Goal: Task Accomplishment & Management: Use online tool/utility

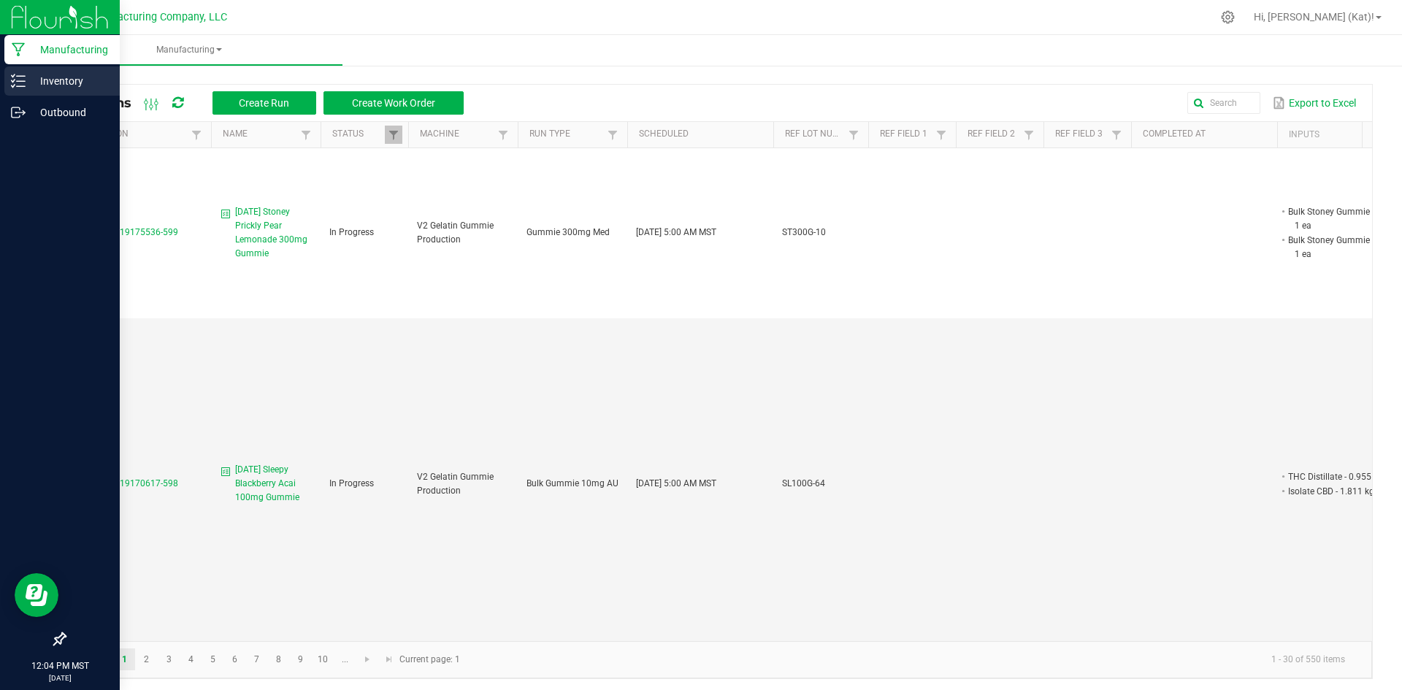
click at [14, 84] on icon at bounding box center [18, 81] width 15 height 15
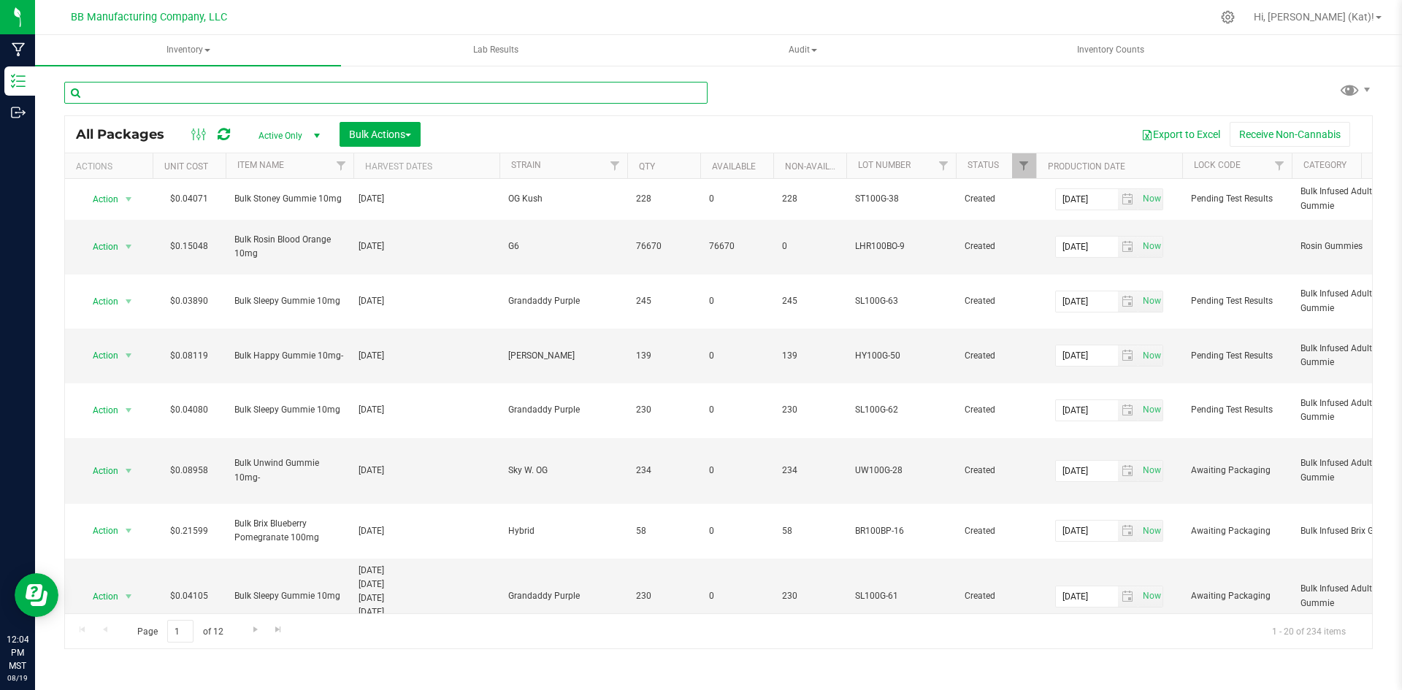
click at [360, 92] on input "text" at bounding box center [385, 93] width 643 height 22
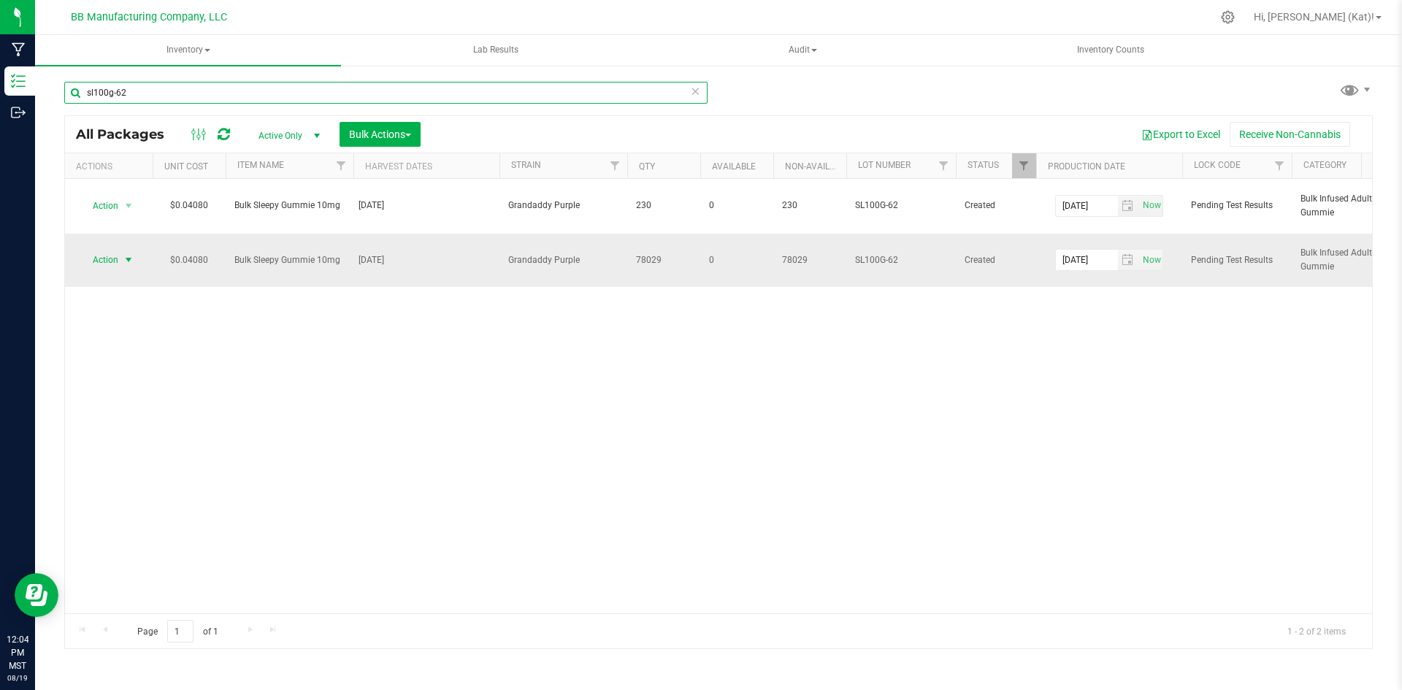
type input "sl100g-62"
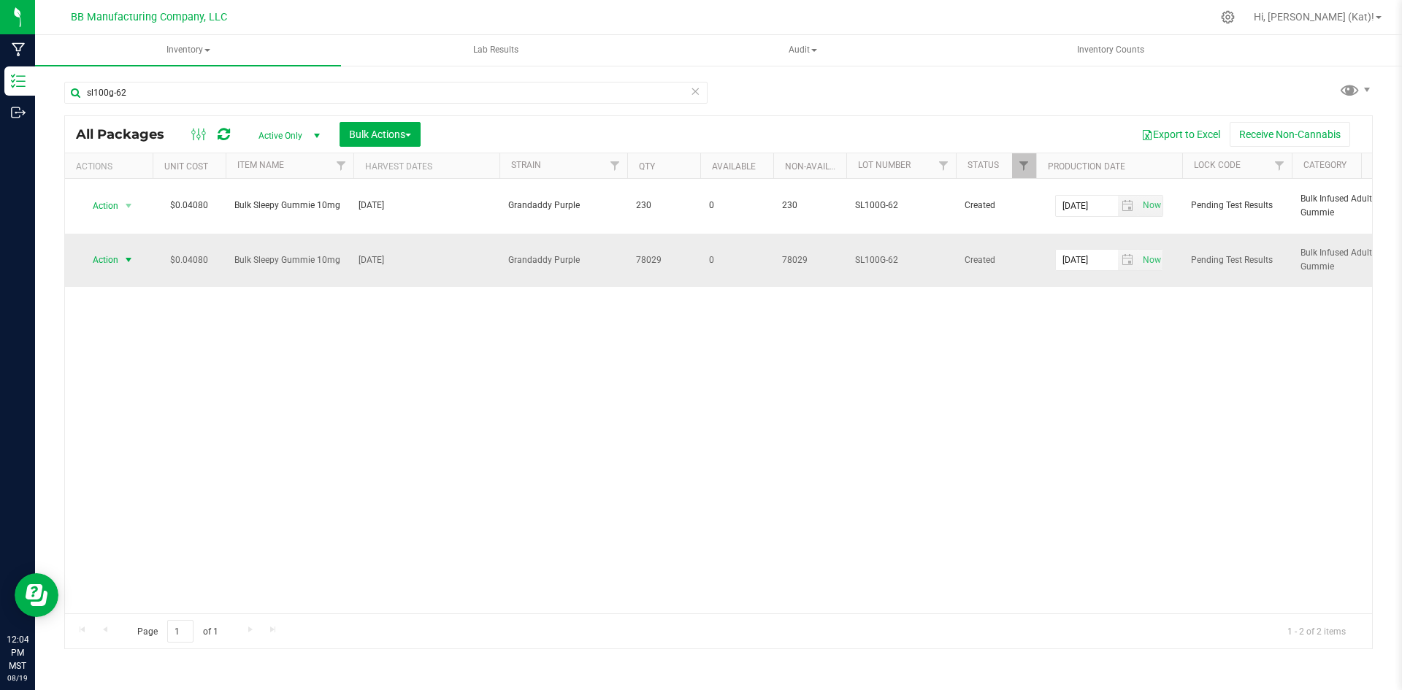
click at [118, 250] on span "Action" at bounding box center [99, 260] width 39 height 20
click at [132, 446] on li "Unlock package" at bounding box center [126, 457] width 92 height 22
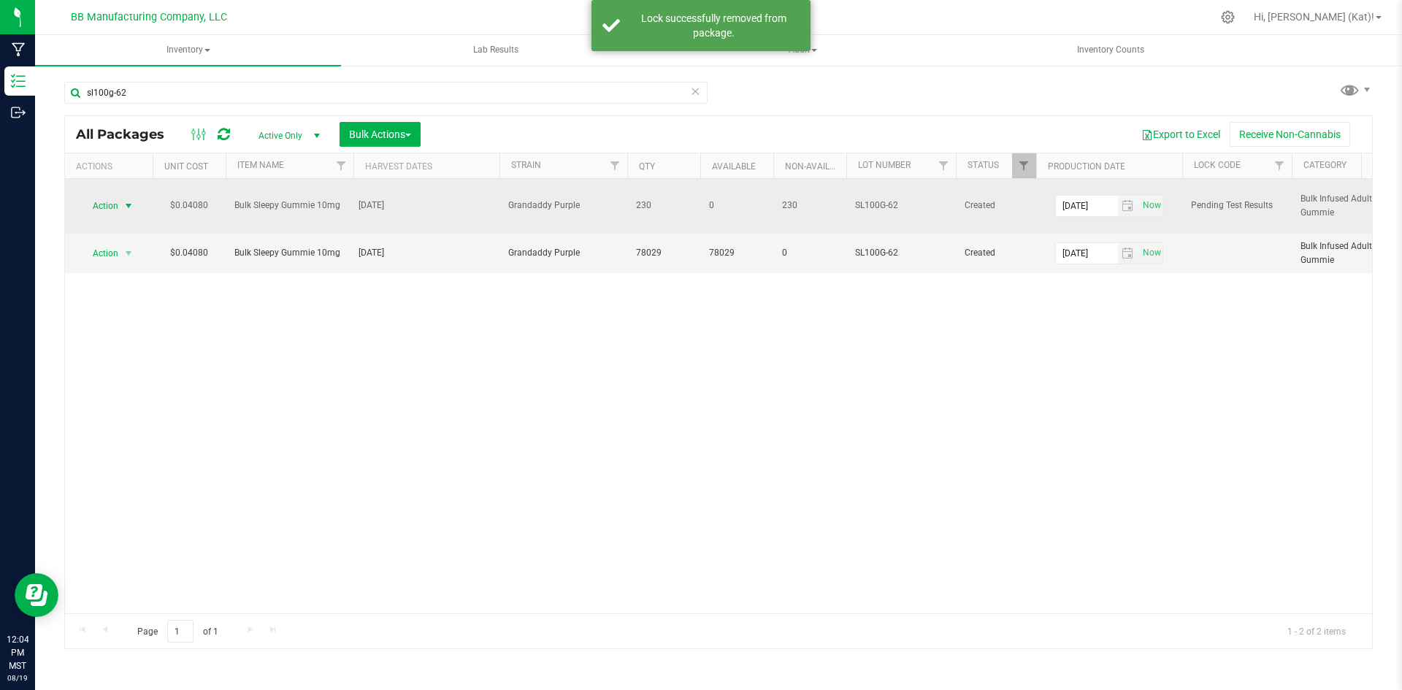
click at [118, 200] on span "Action" at bounding box center [99, 206] width 39 height 20
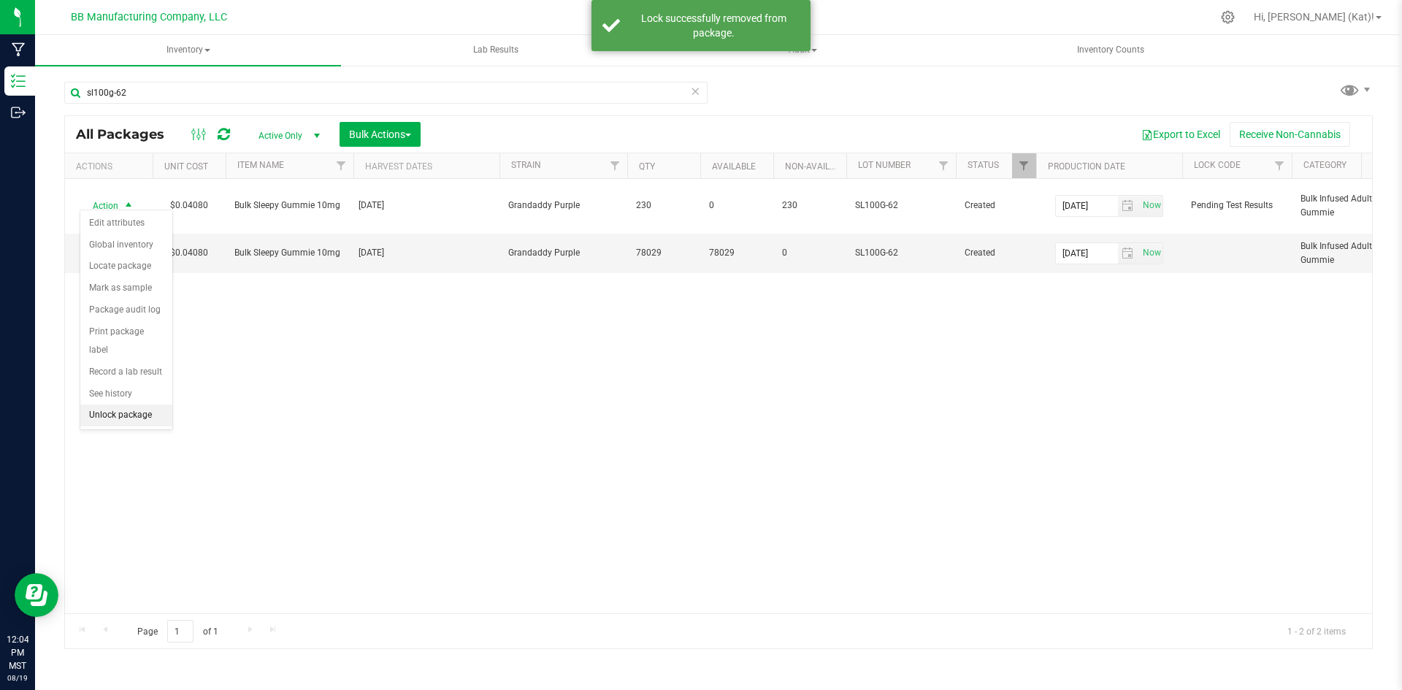
click at [110, 405] on li "Unlock package" at bounding box center [126, 416] width 92 height 22
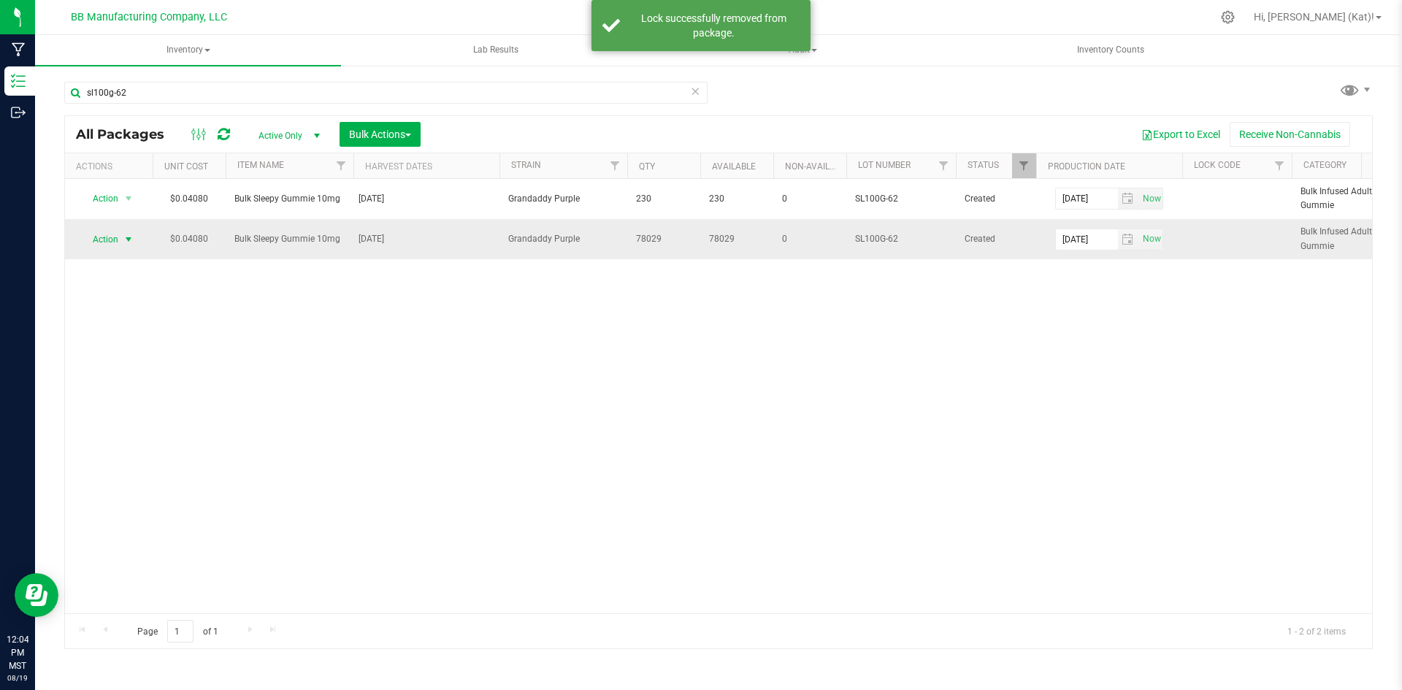
click at [118, 237] on span "Action" at bounding box center [99, 239] width 39 height 20
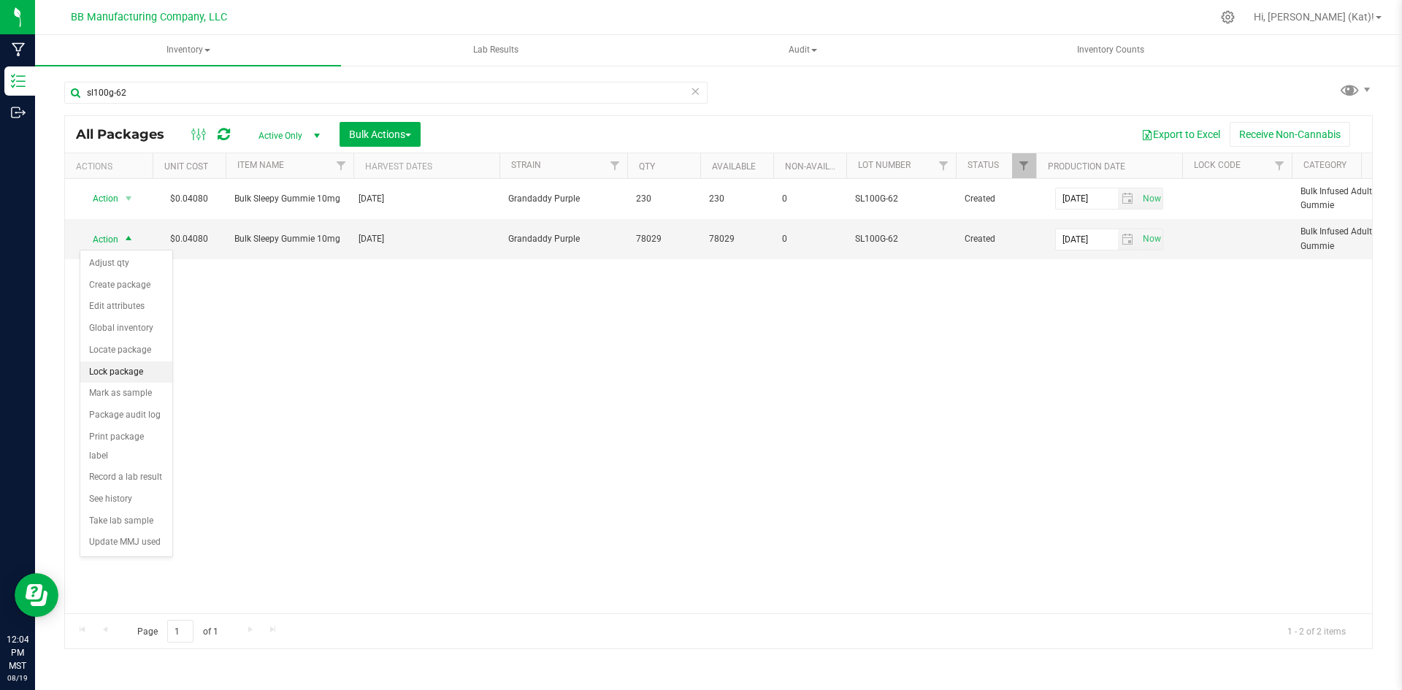
click at [140, 372] on li "Lock package" at bounding box center [126, 373] width 92 height 22
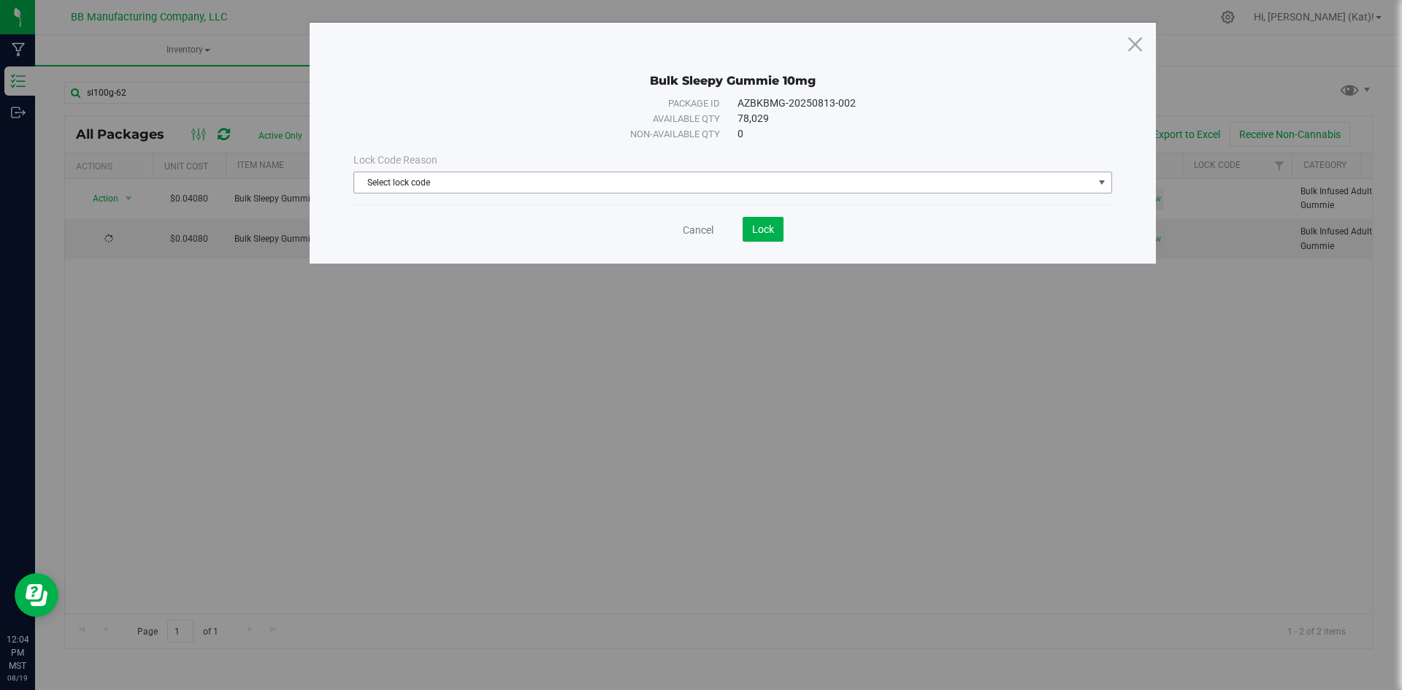
click at [437, 189] on span "Select lock code" at bounding box center [723, 182] width 739 height 20
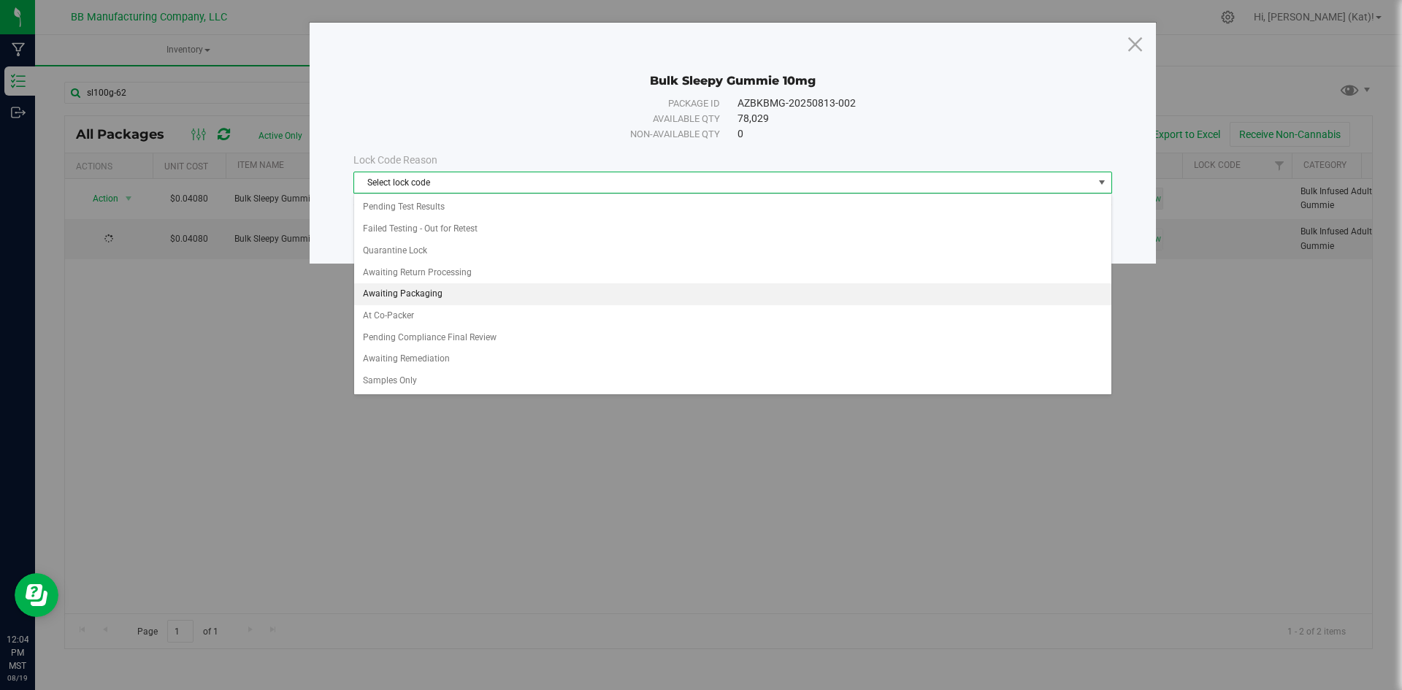
click at [437, 297] on li "Awaiting Packaging" at bounding box center [732, 294] width 757 height 22
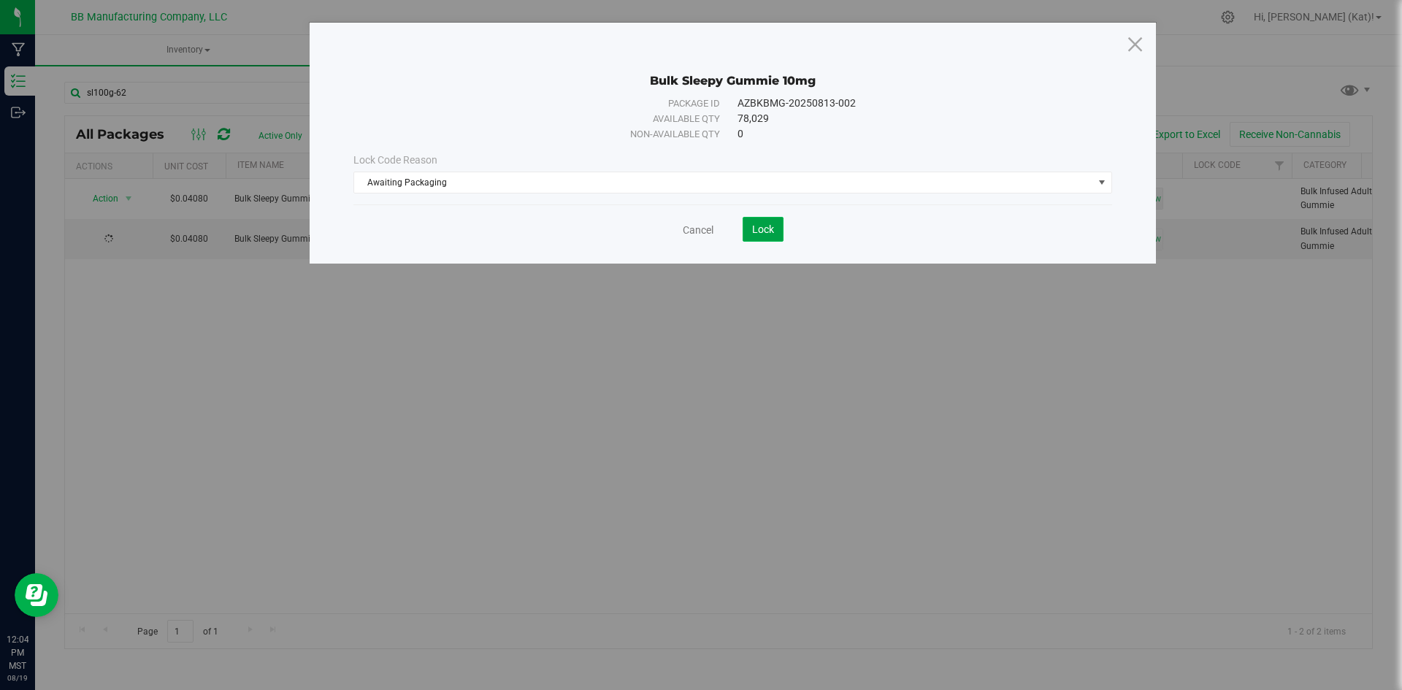
click at [755, 238] on button "Lock" at bounding box center [763, 229] width 41 height 25
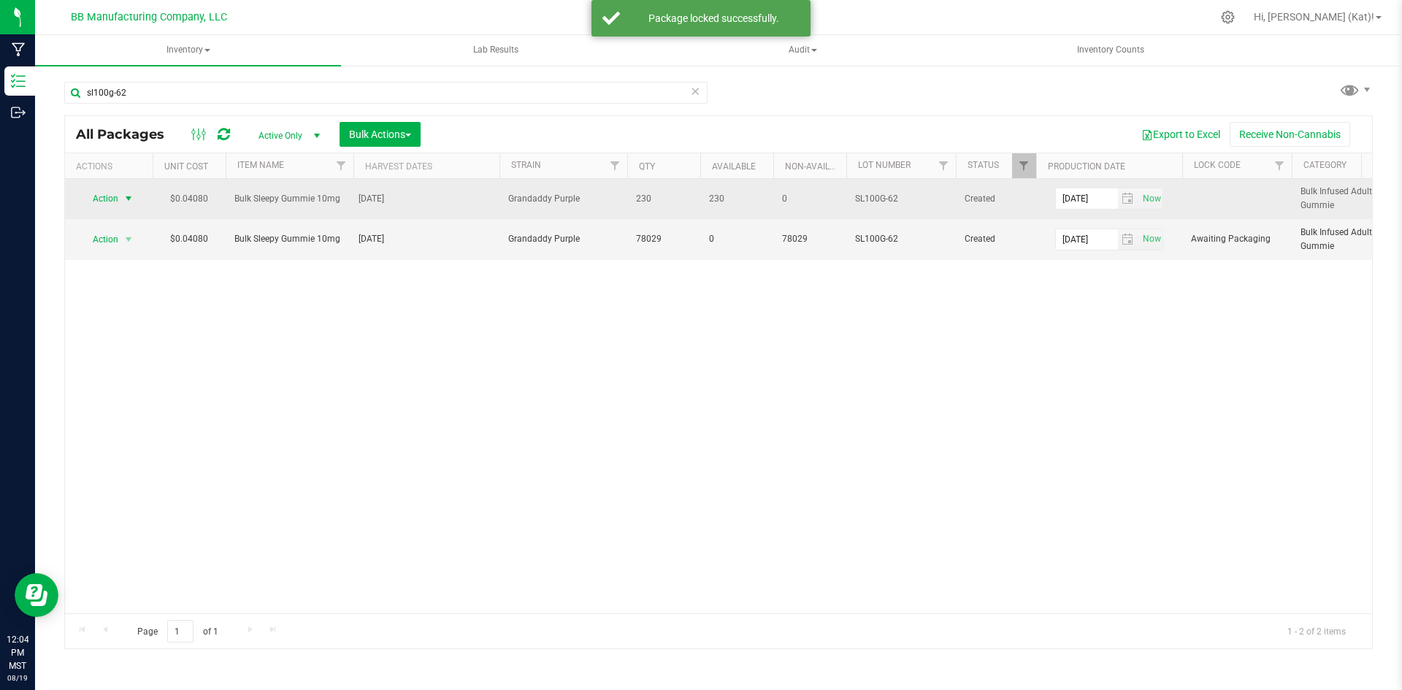
click at [110, 199] on span "Action" at bounding box center [99, 198] width 39 height 20
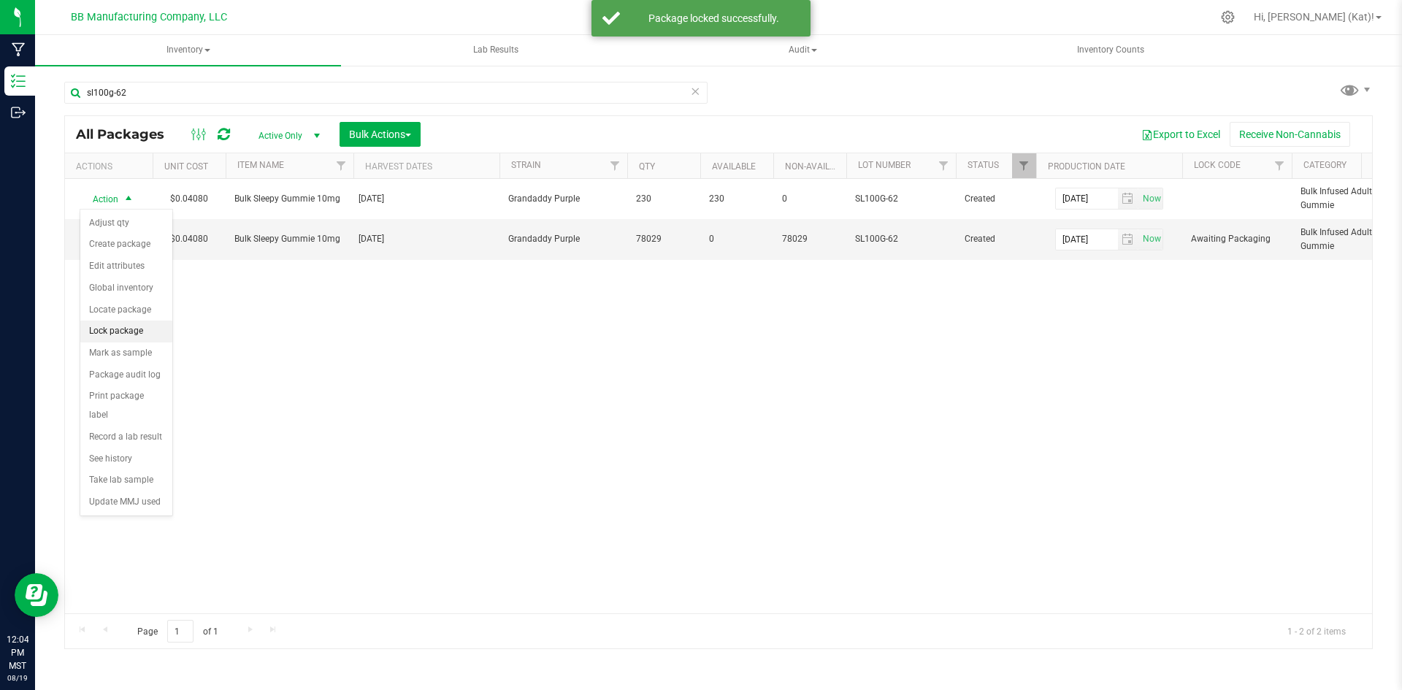
click at [156, 337] on li "Lock package" at bounding box center [126, 332] width 92 height 22
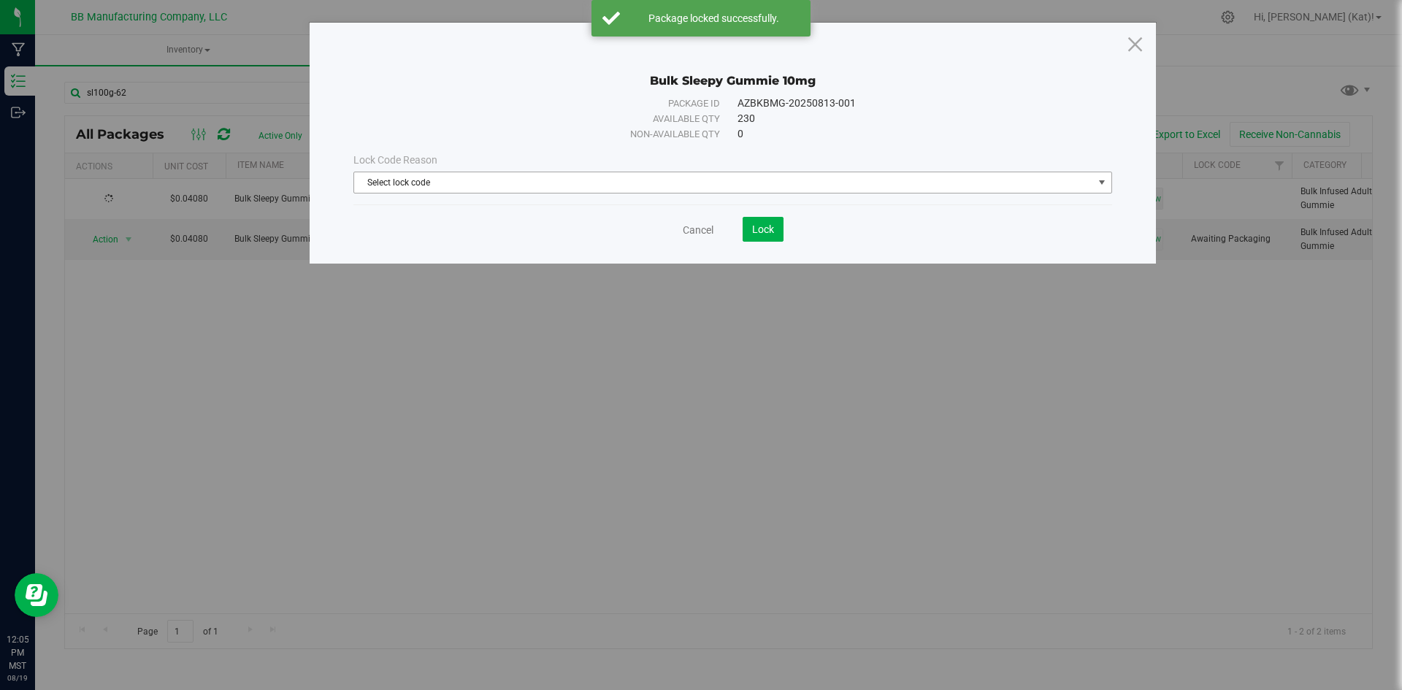
click at [737, 180] on span "Select lock code" at bounding box center [723, 182] width 739 height 20
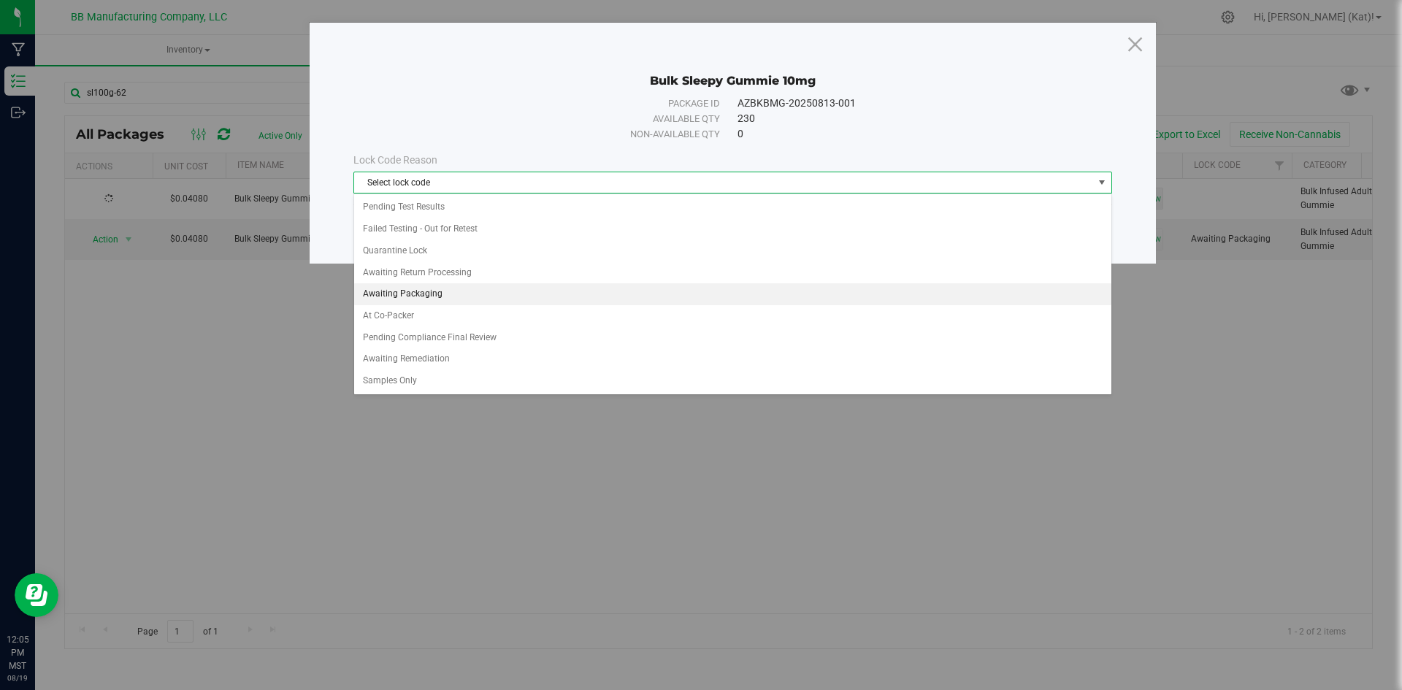
click at [456, 287] on li "Awaiting Packaging" at bounding box center [732, 294] width 757 height 22
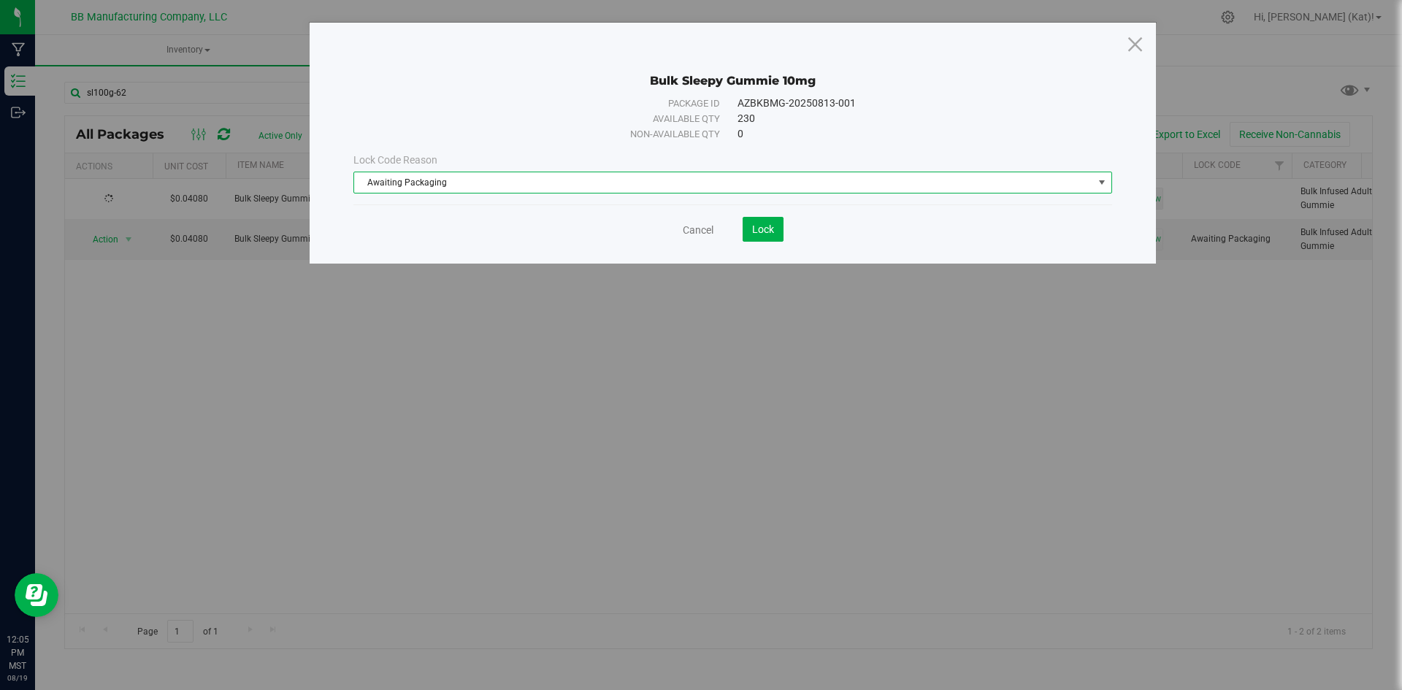
click at [773, 243] on div "Bulk Sleepy Gummie 10mg Package ID AZBKBMG-20250813-001 Available qty 230 Non-a…" at bounding box center [733, 143] width 847 height 241
click at [773, 235] on button "Lock" at bounding box center [763, 229] width 41 height 25
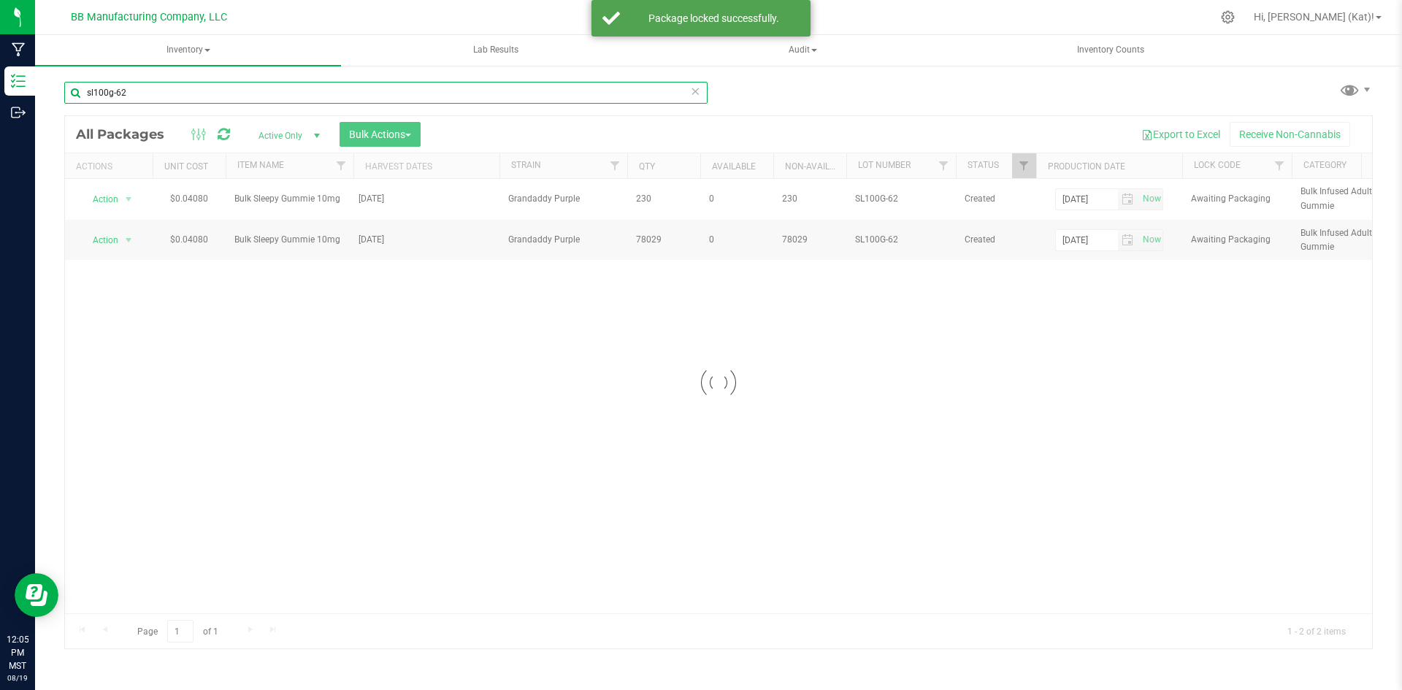
click at [214, 97] on input "sl100g-62" at bounding box center [385, 93] width 643 height 22
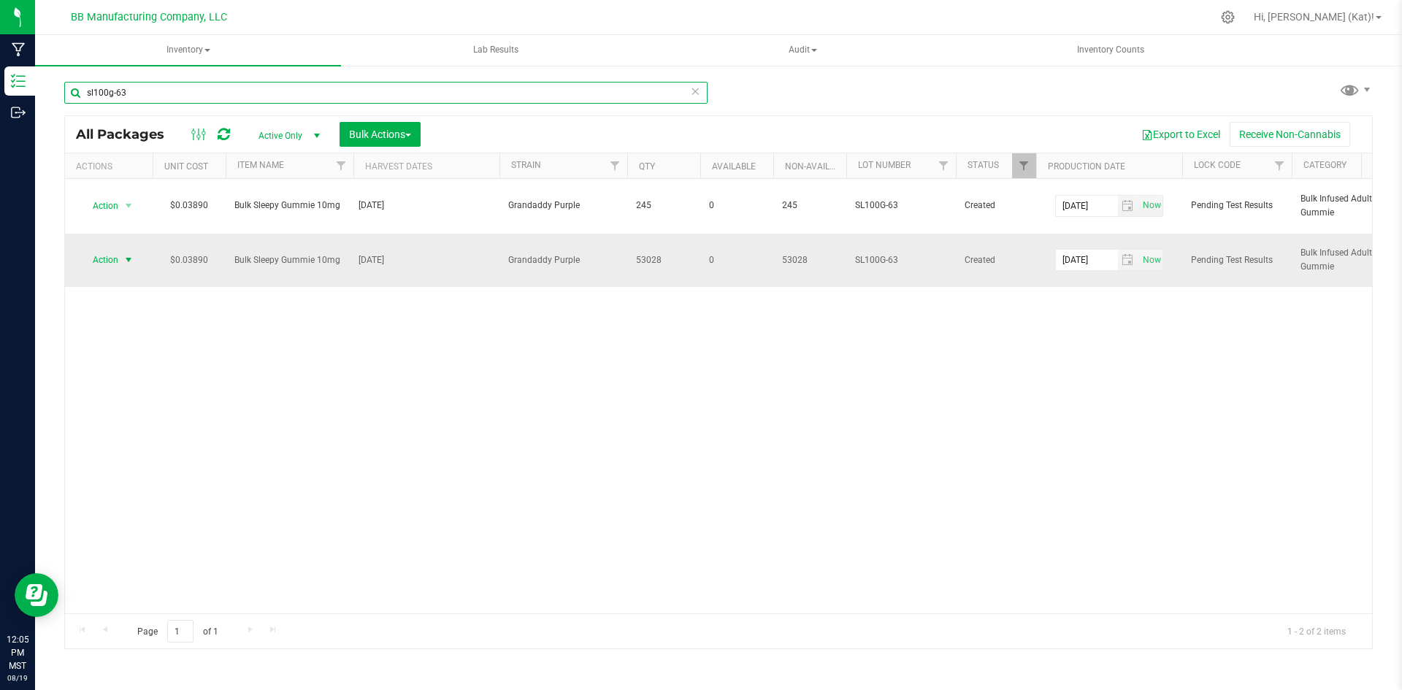
type input "sl100g-63"
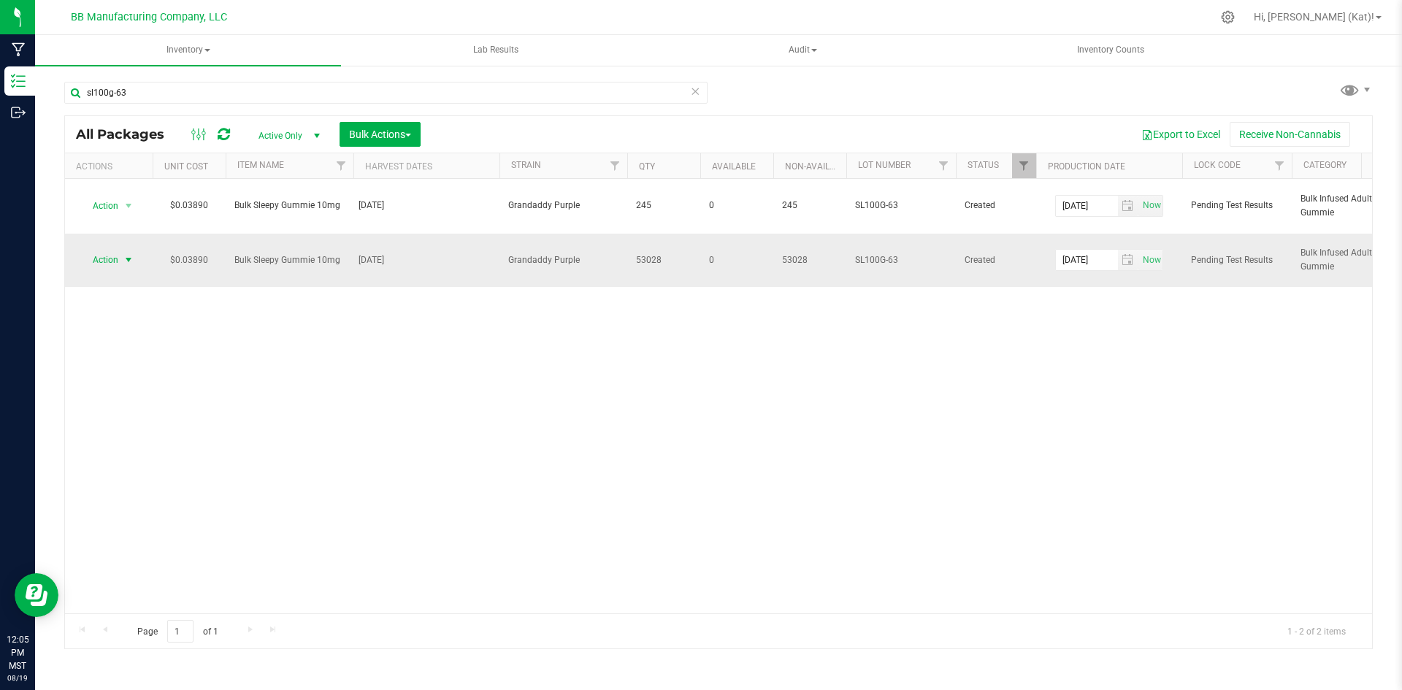
click at [96, 250] on span "Action" at bounding box center [99, 260] width 39 height 20
click at [123, 446] on li "Unlock package" at bounding box center [126, 457] width 92 height 22
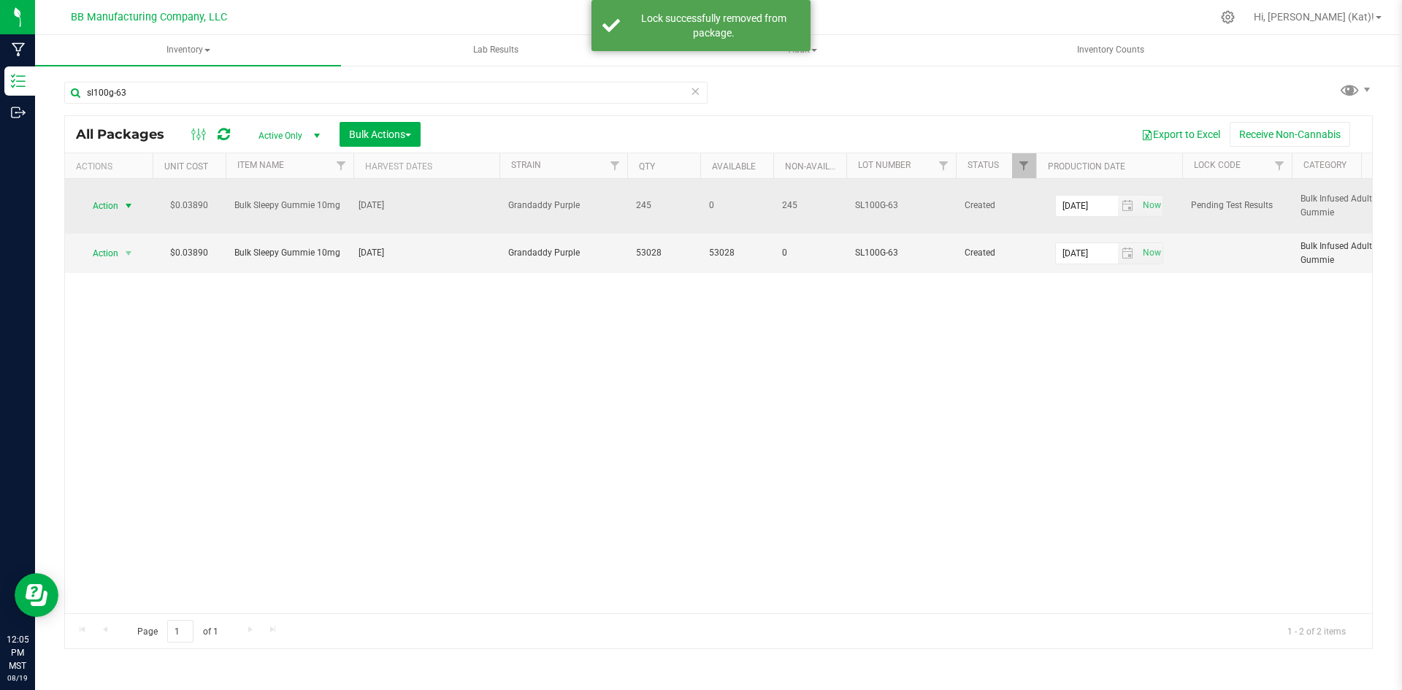
click at [125, 200] on span "select" at bounding box center [129, 206] width 12 height 12
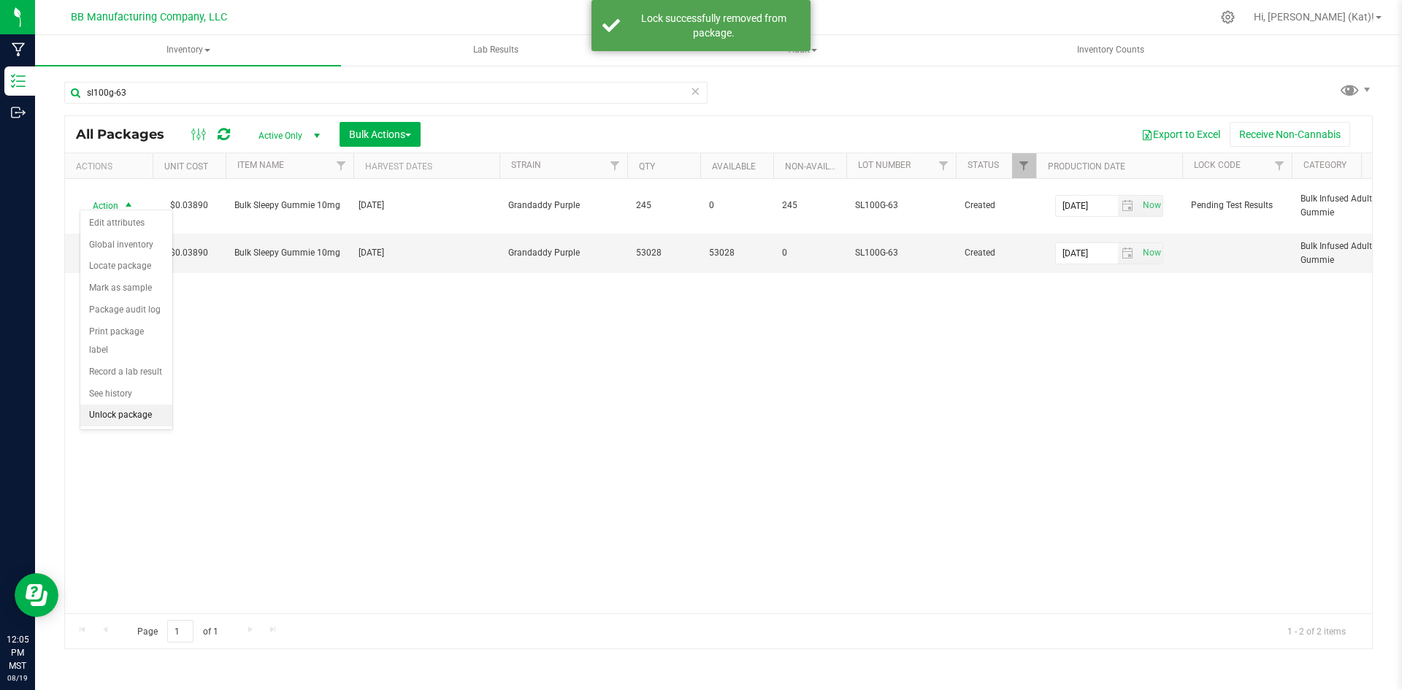
click at [145, 405] on li "Unlock package" at bounding box center [126, 416] width 92 height 22
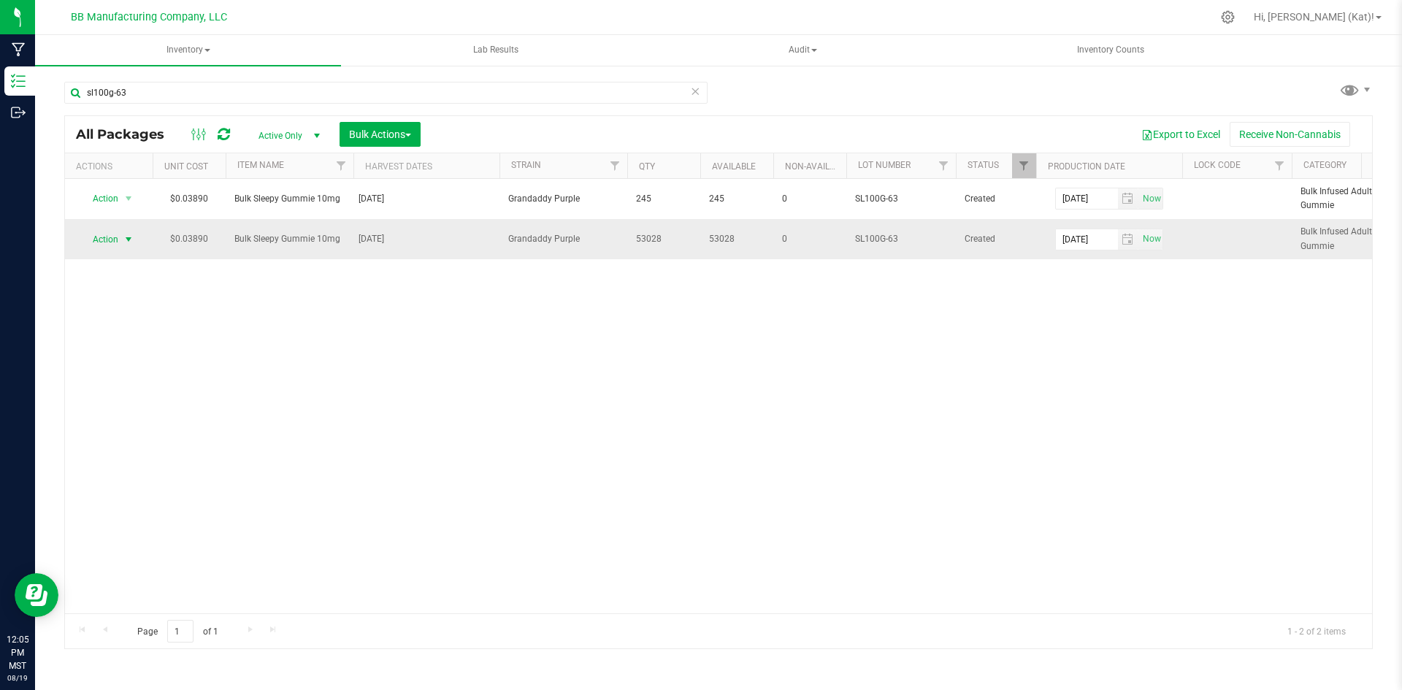
click at [116, 237] on span "Action" at bounding box center [99, 239] width 39 height 20
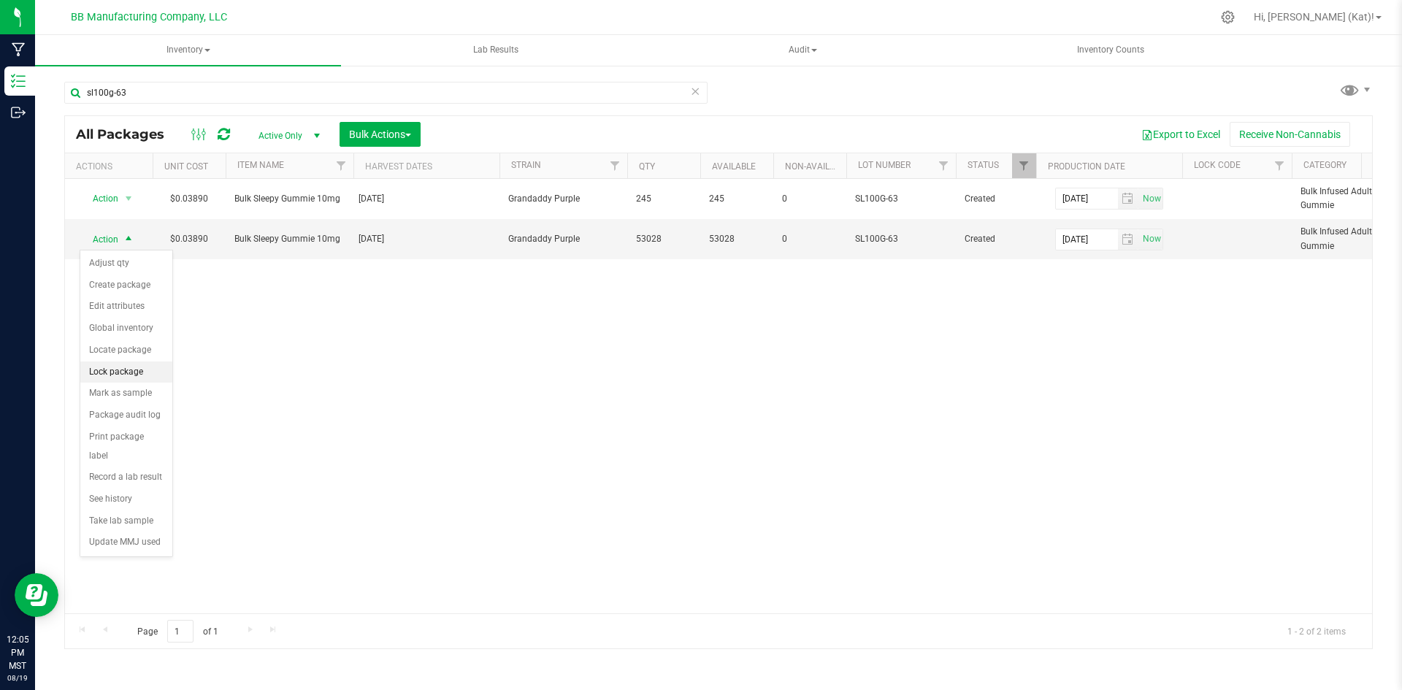
click at [137, 378] on li "Lock package" at bounding box center [126, 373] width 92 height 22
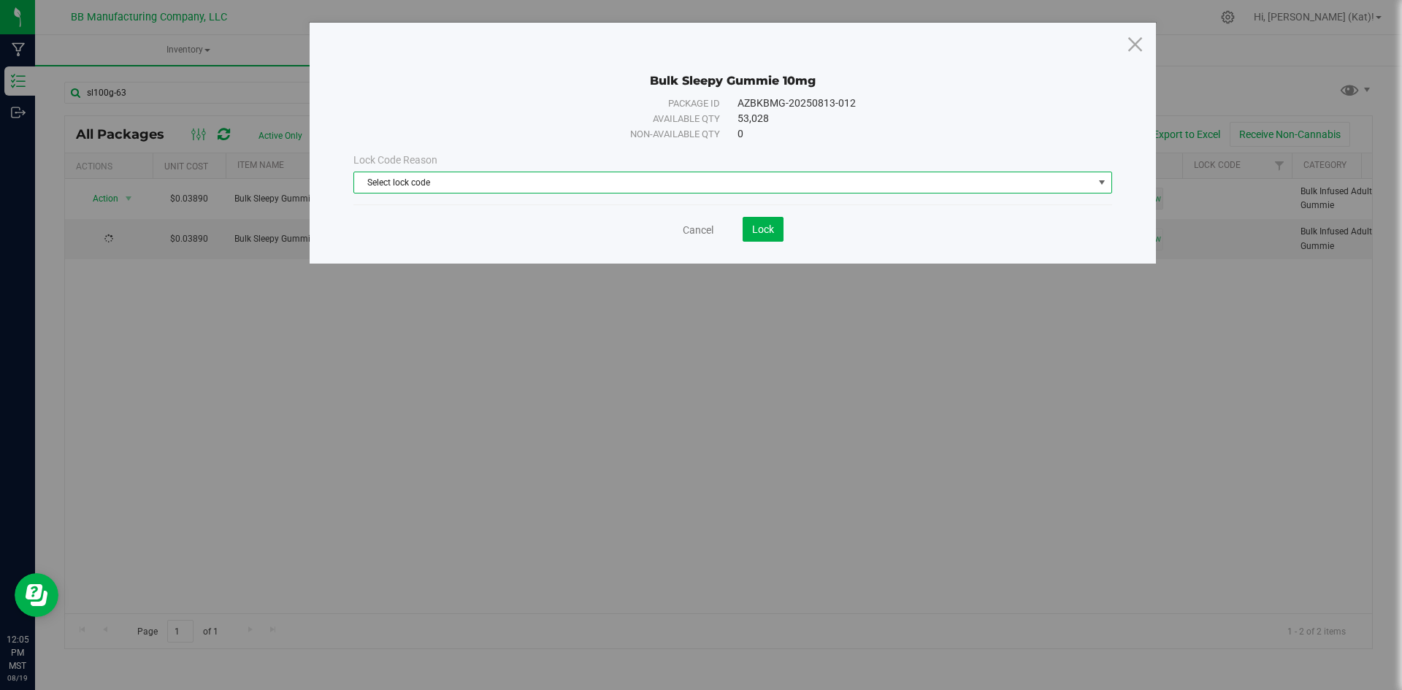
click at [775, 182] on span "Select lock code" at bounding box center [723, 182] width 739 height 20
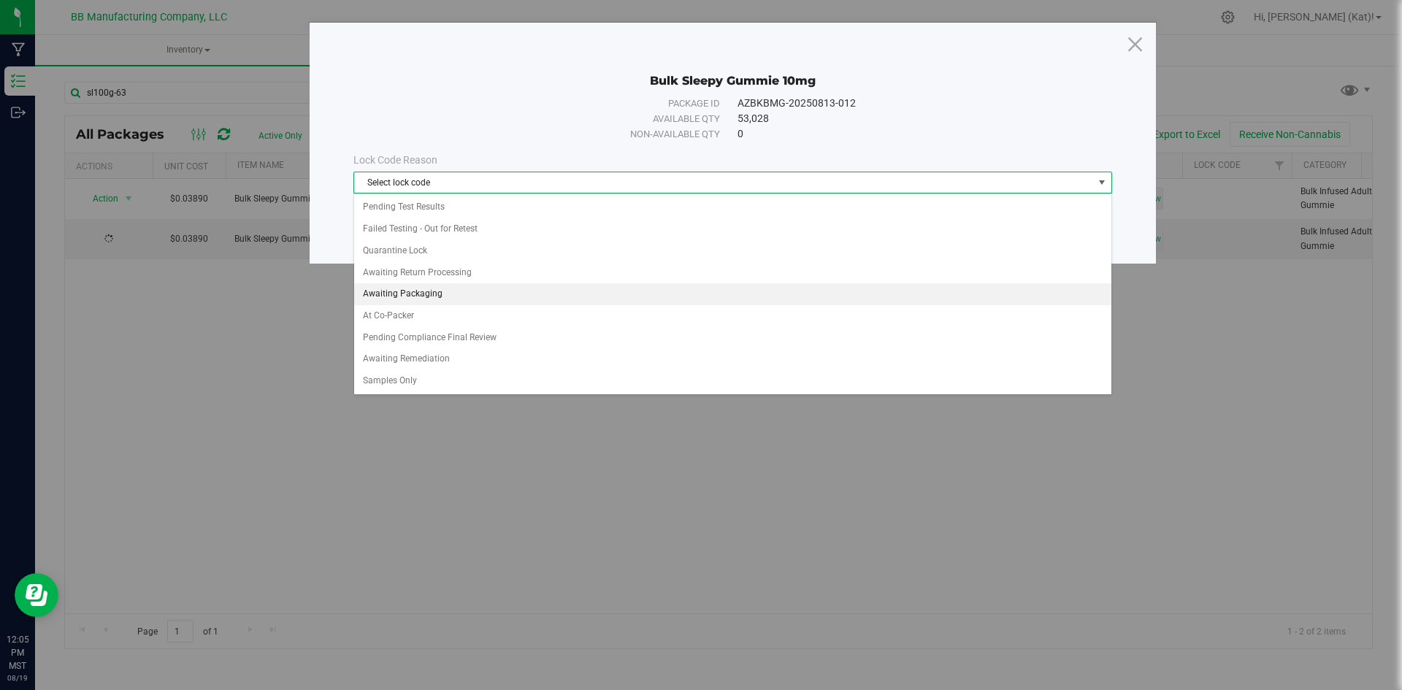
click at [449, 290] on li "Awaiting Packaging" at bounding box center [732, 294] width 757 height 22
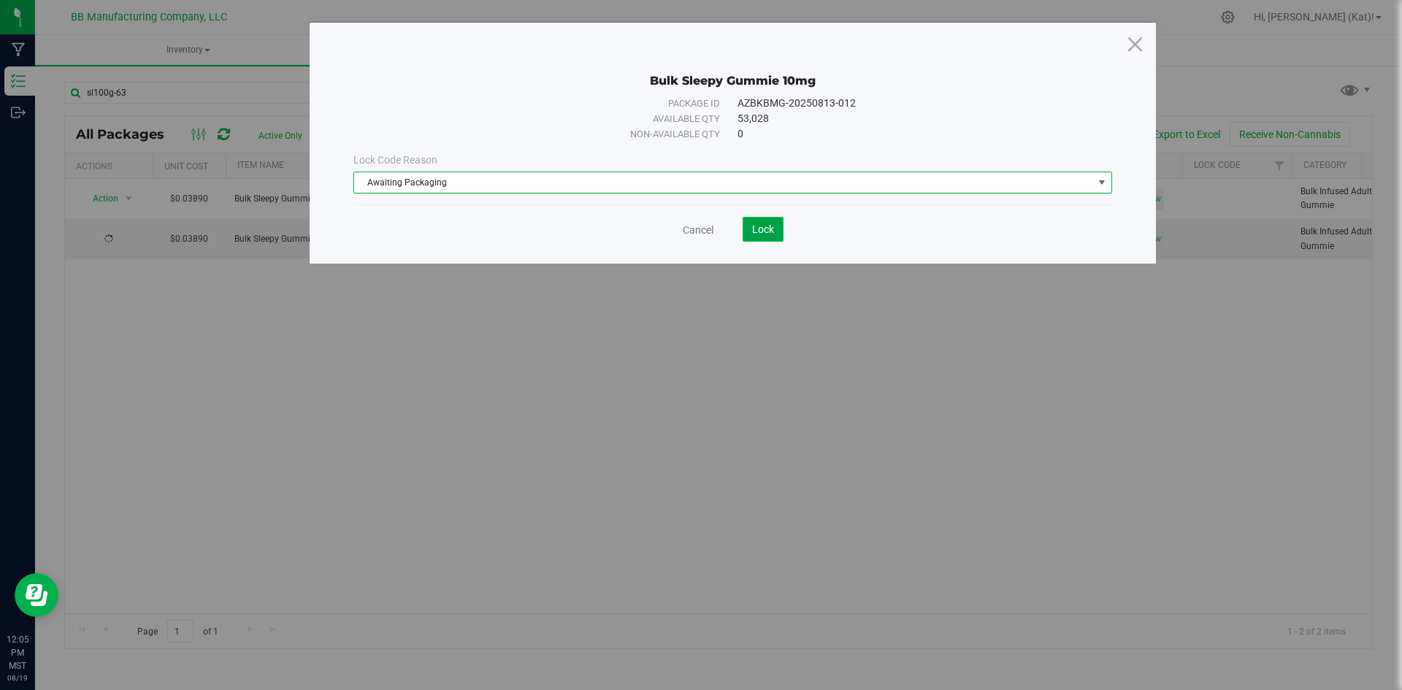
click at [767, 237] on button "Lock" at bounding box center [763, 229] width 41 height 25
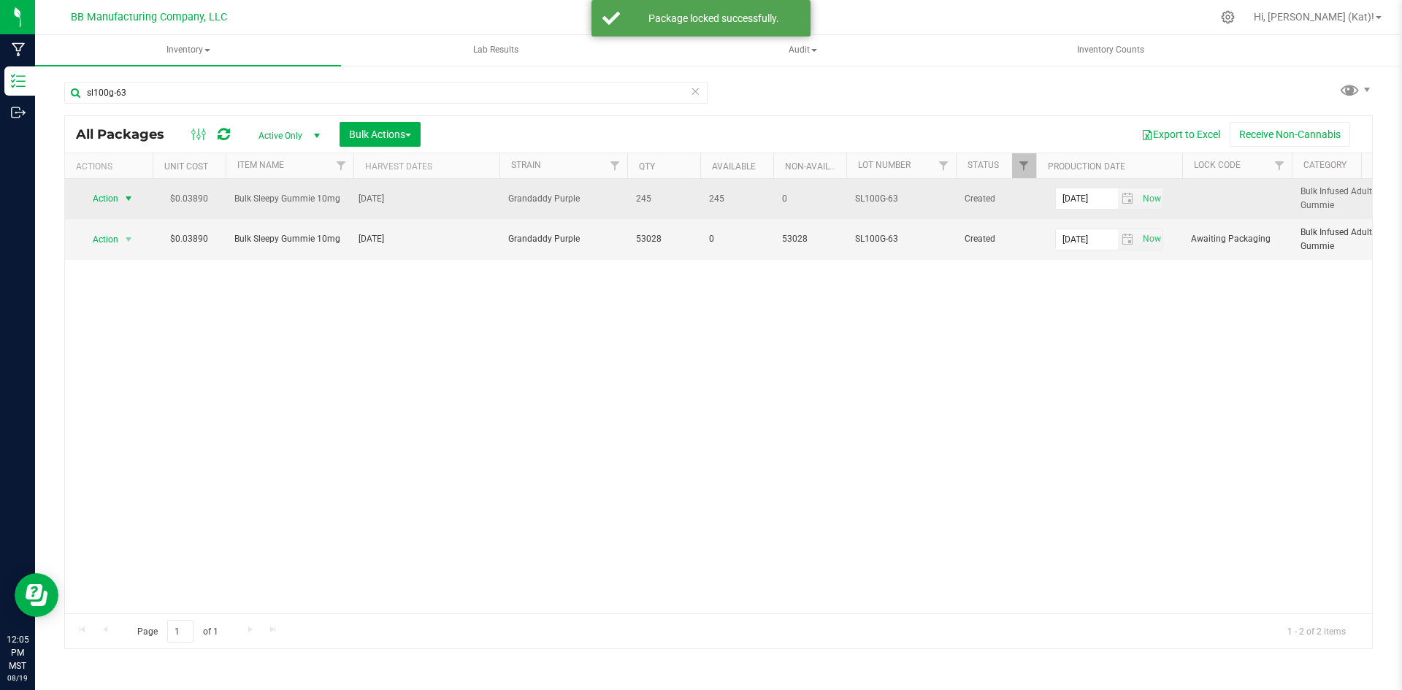
click at [123, 199] on span "select" at bounding box center [129, 199] width 12 height 12
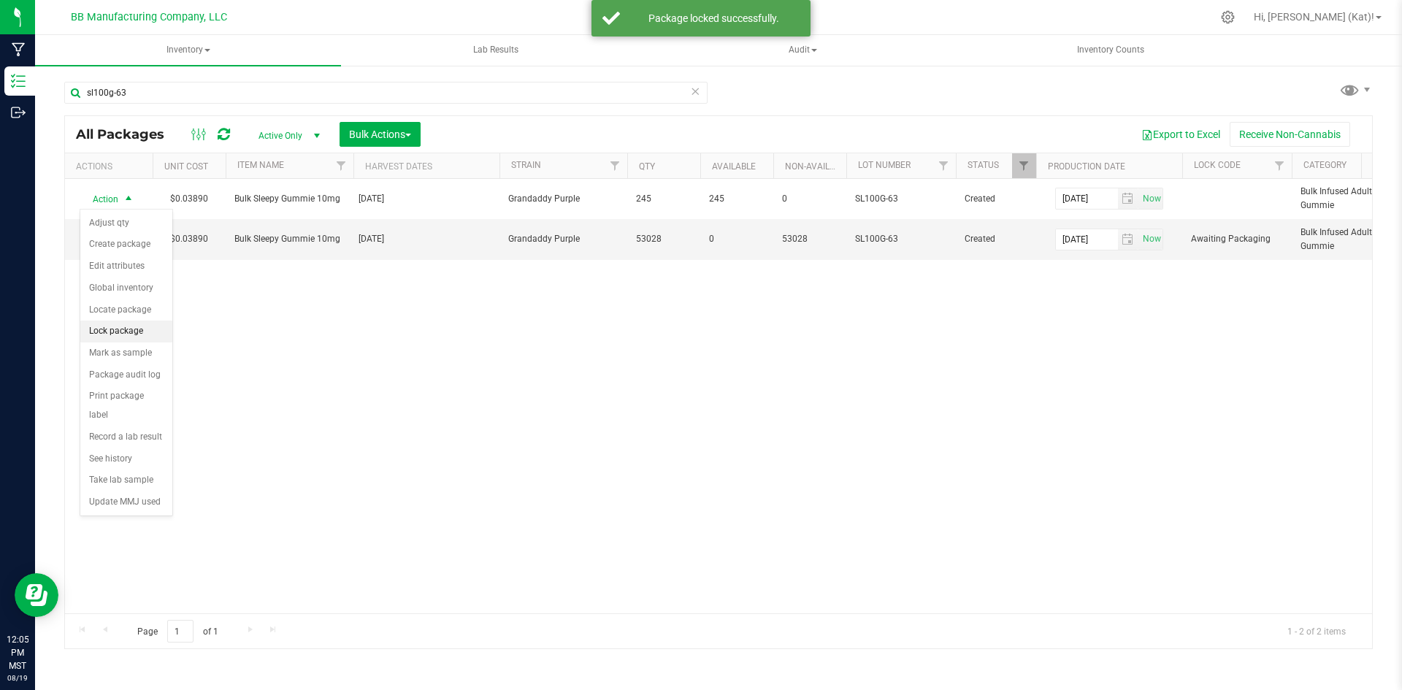
click at [147, 329] on li "Lock package" at bounding box center [126, 332] width 92 height 22
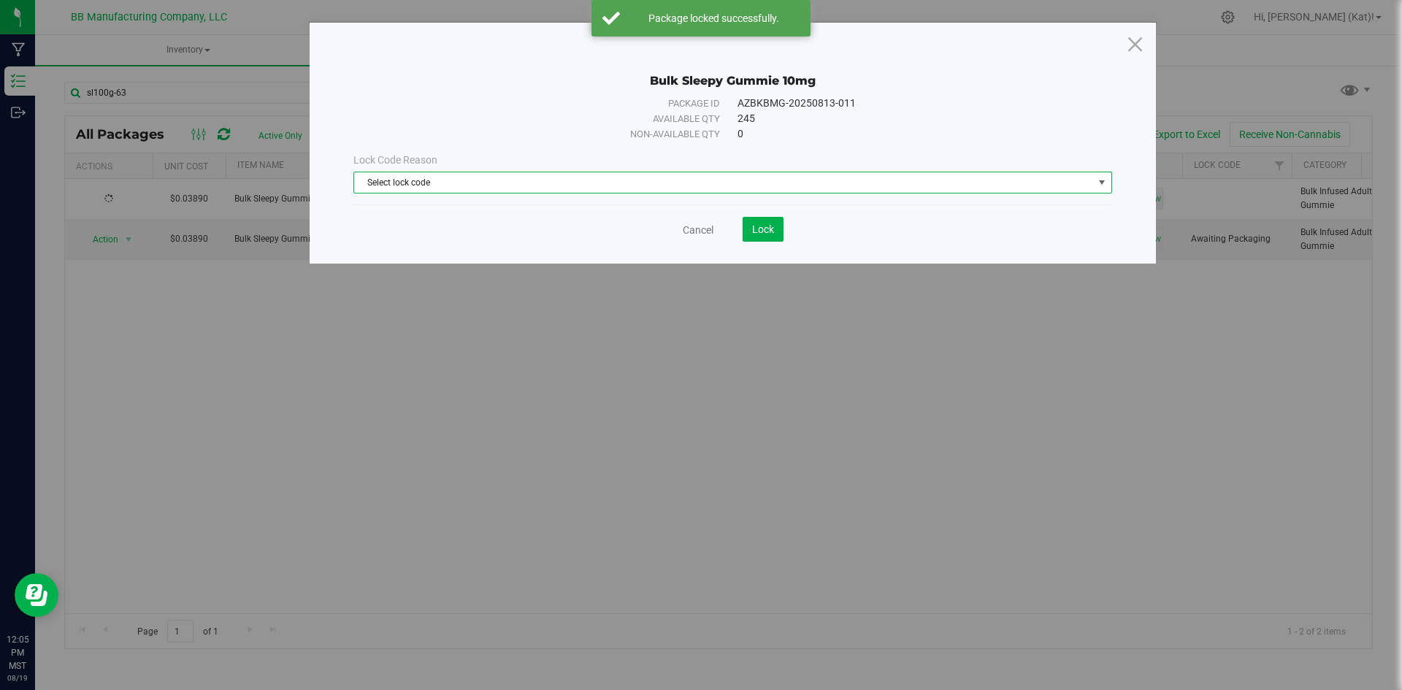
click at [601, 180] on span "Select lock code" at bounding box center [723, 182] width 739 height 20
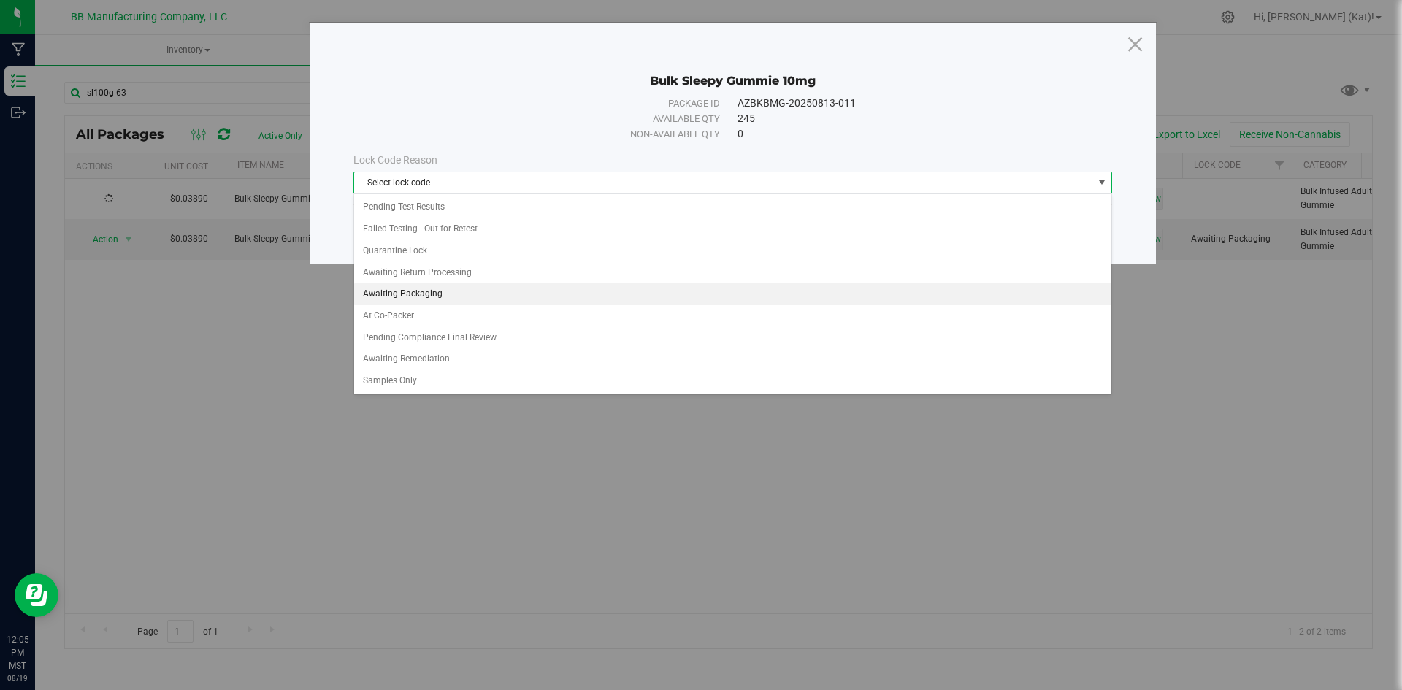
click at [439, 290] on li "Awaiting Packaging" at bounding box center [732, 294] width 757 height 22
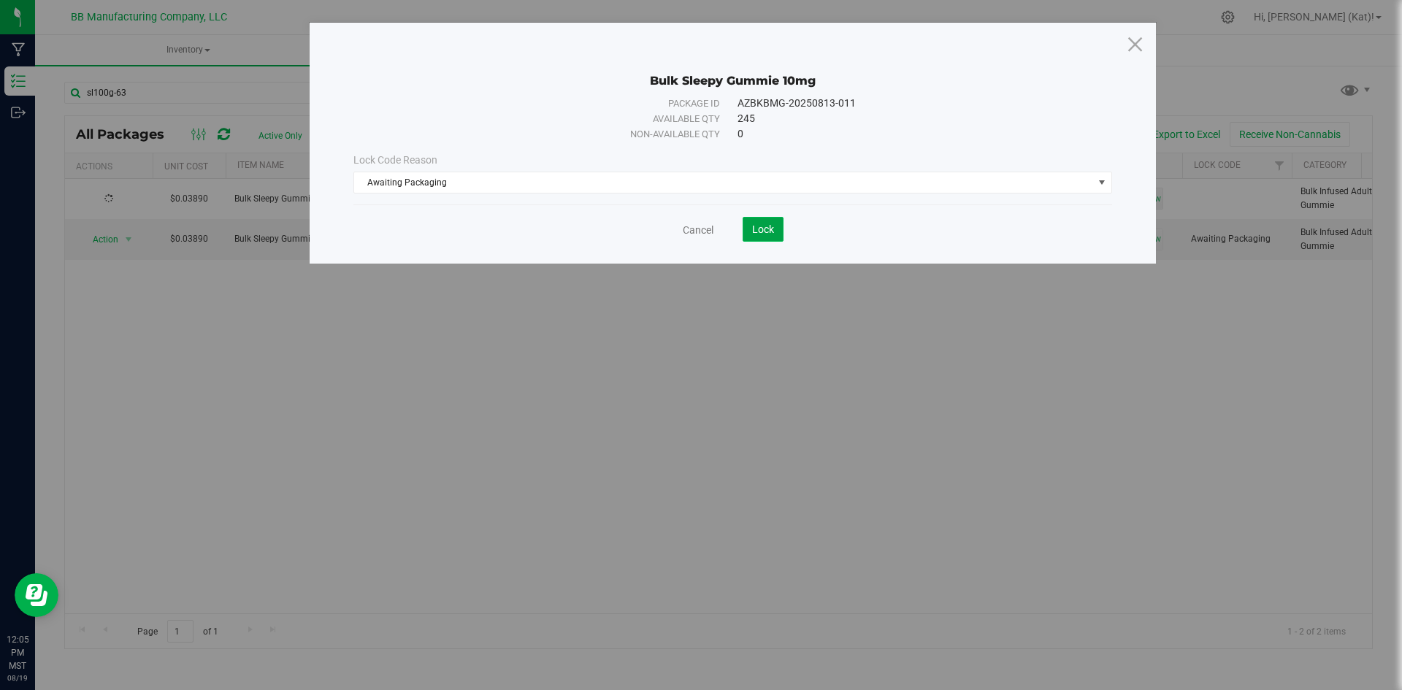
click at [774, 225] on button "Lock" at bounding box center [763, 229] width 41 height 25
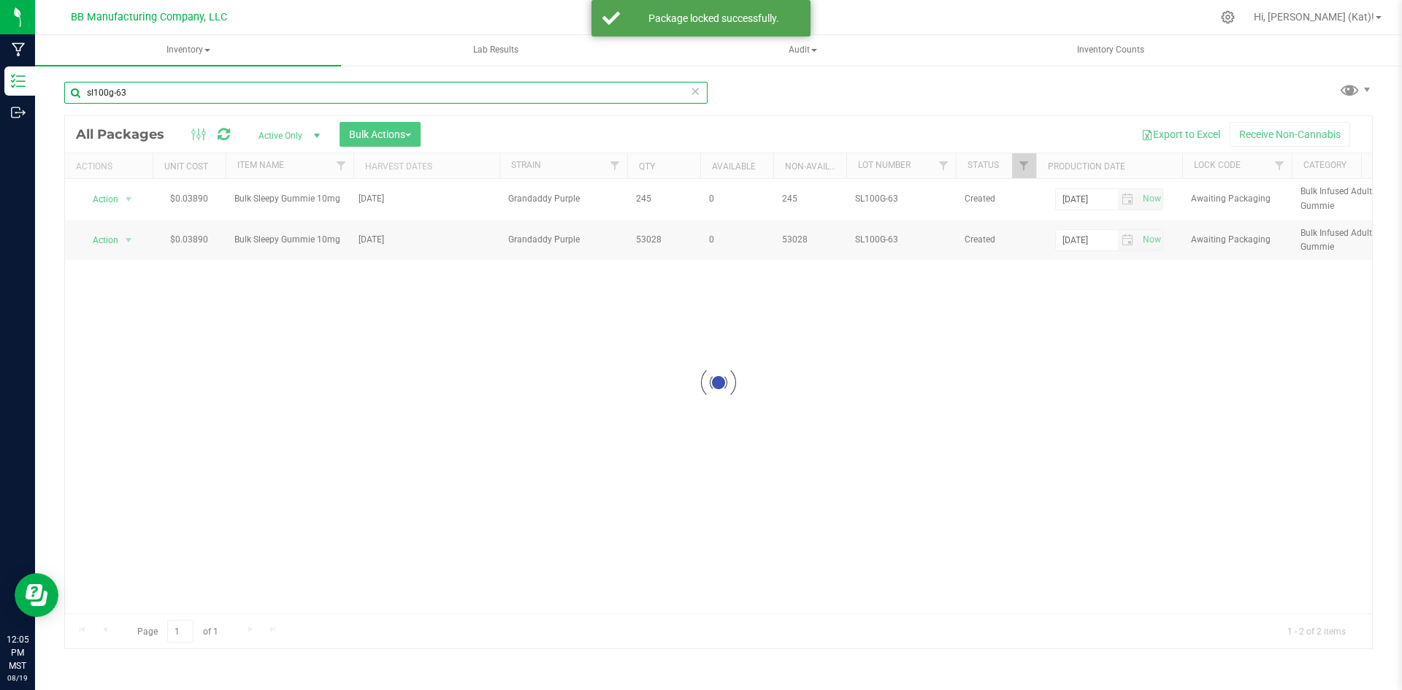
click at [221, 91] on input "sl100g-63" at bounding box center [385, 93] width 643 height 22
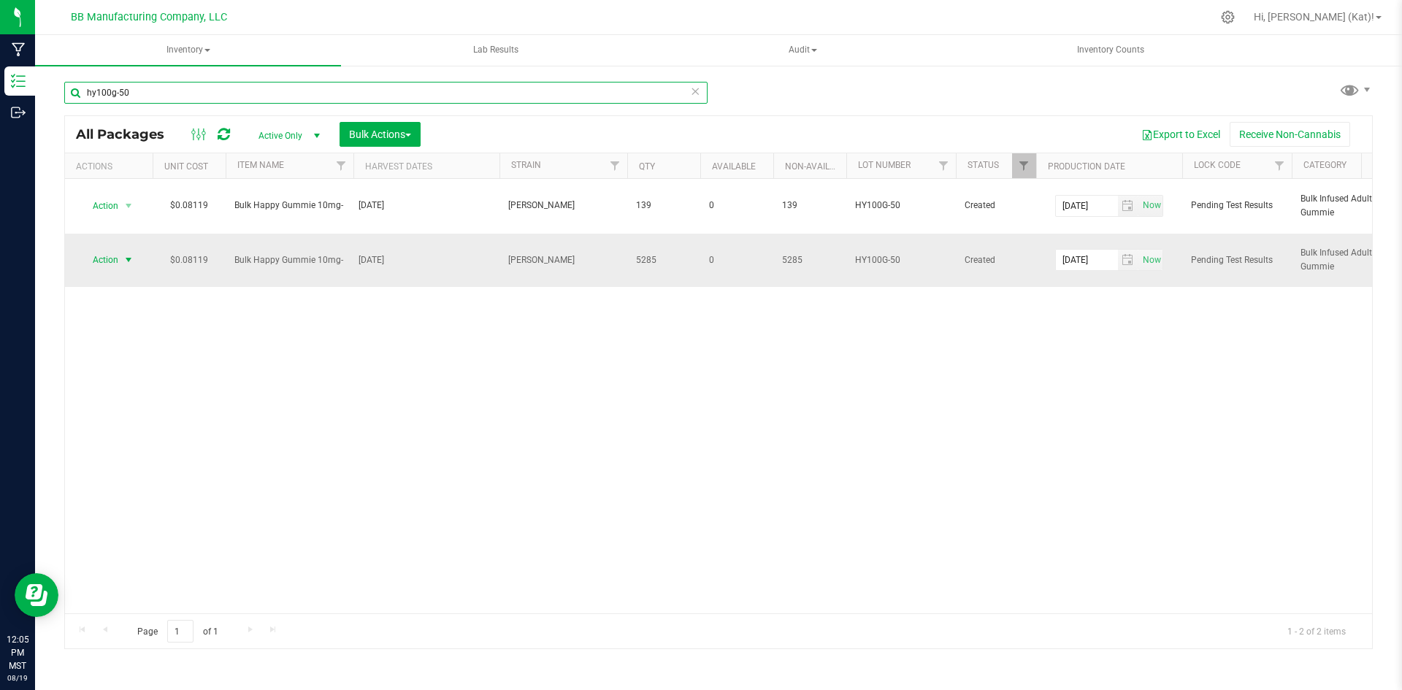
type input "hy100g-50"
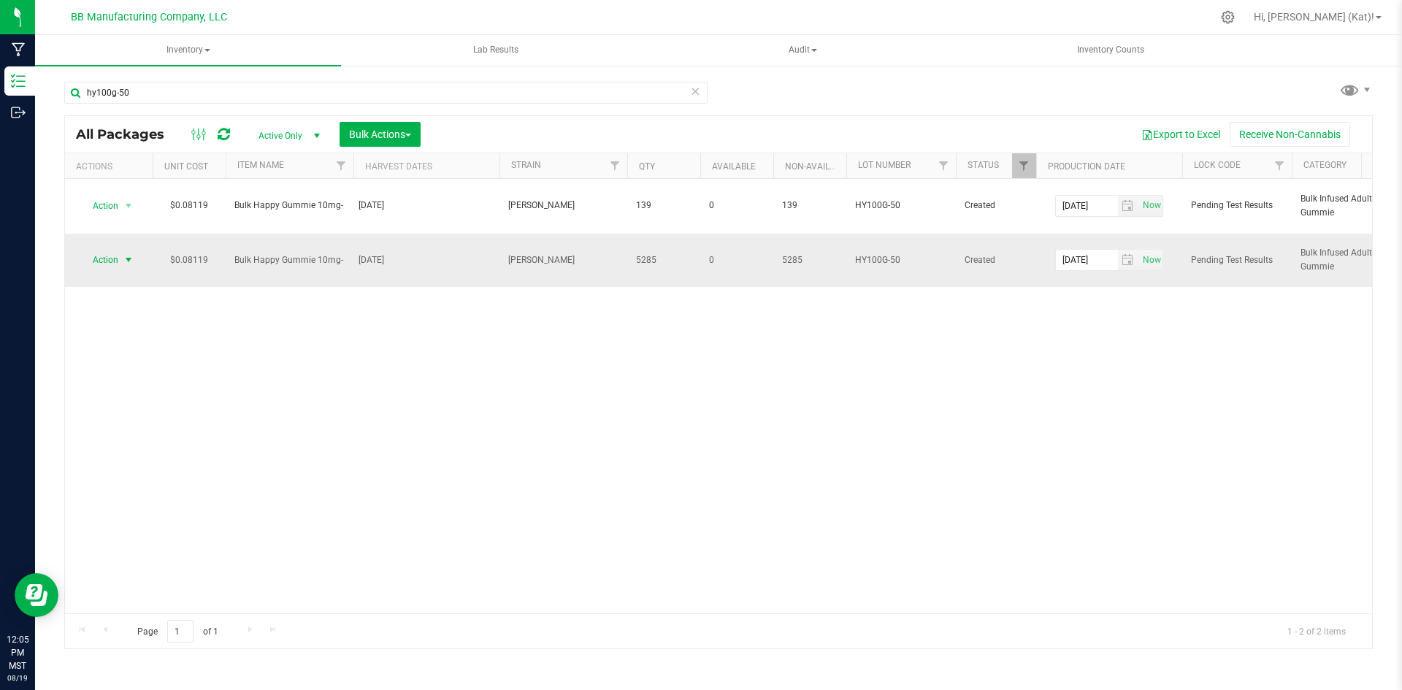
click at [107, 252] on span "Action" at bounding box center [99, 260] width 39 height 20
click at [142, 463] on li "Unlock package" at bounding box center [126, 474] width 92 height 22
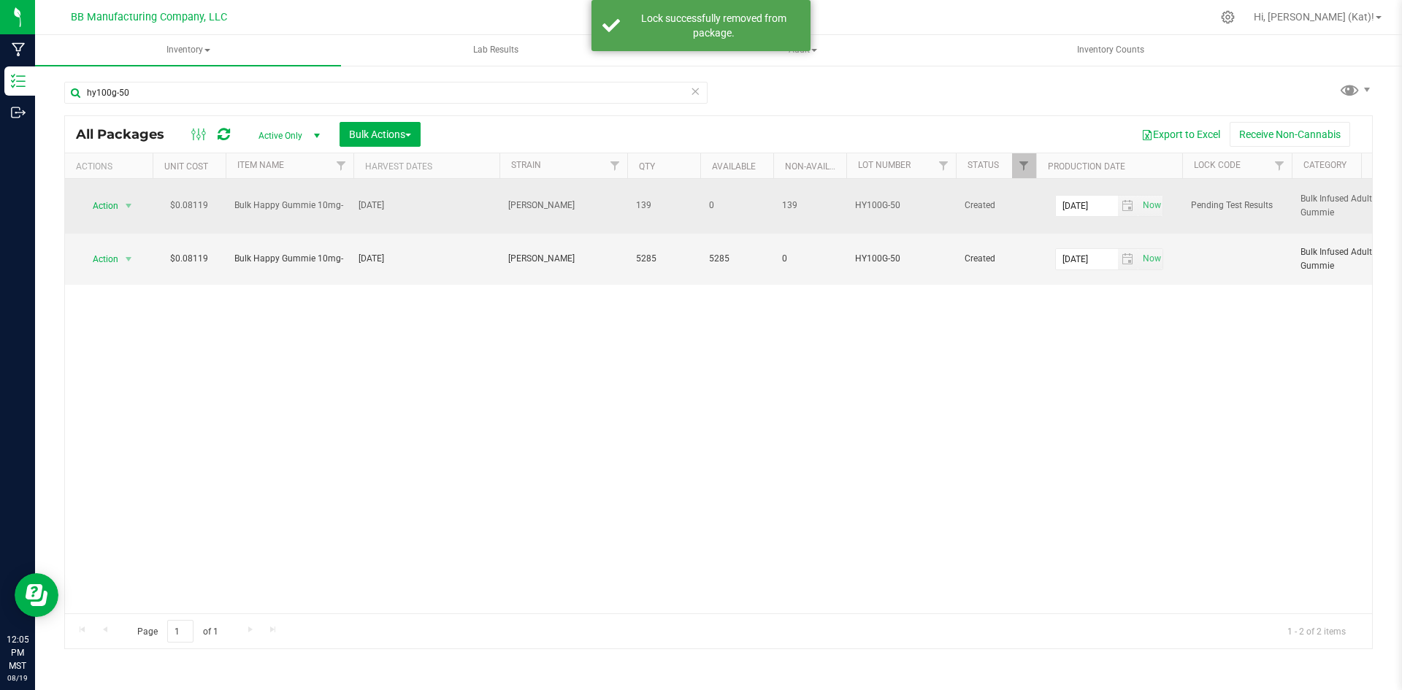
click at [109, 215] on td "Action Action Edit attributes Global inventory Locate package Mark as sample Pa…" at bounding box center [109, 206] width 88 height 55
click at [110, 207] on span "Action" at bounding box center [99, 206] width 39 height 20
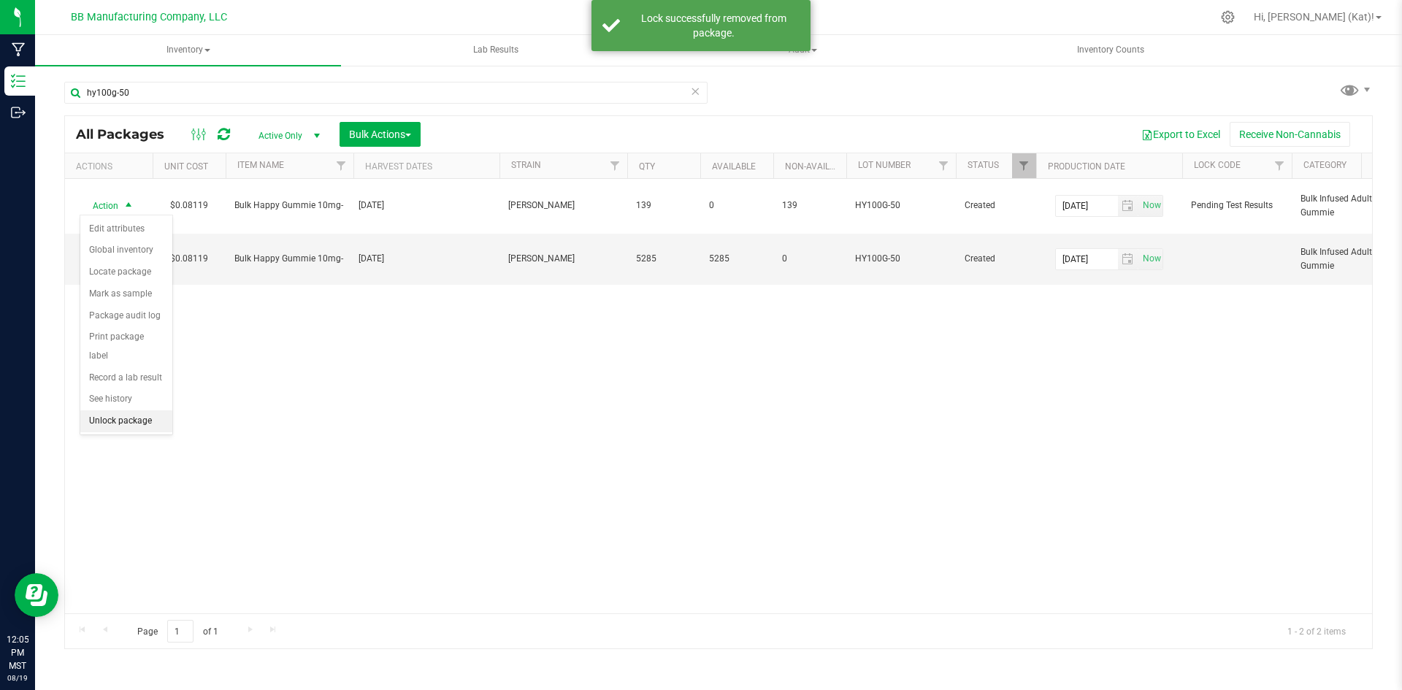
click at [134, 410] on li "Unlock package" at bounding box center [126, 421] width 92 height 22
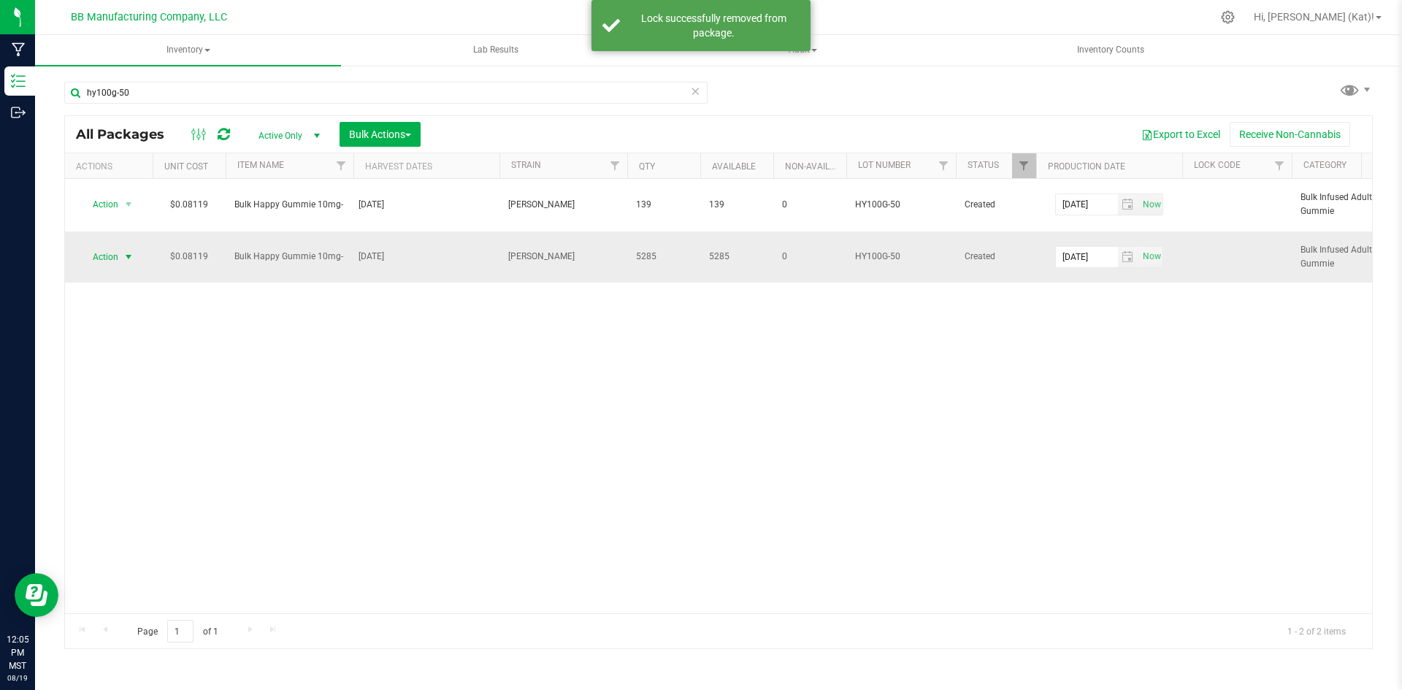
click at [121, 264] on span "select" at bounding box center [129, 257] width 18 height 20
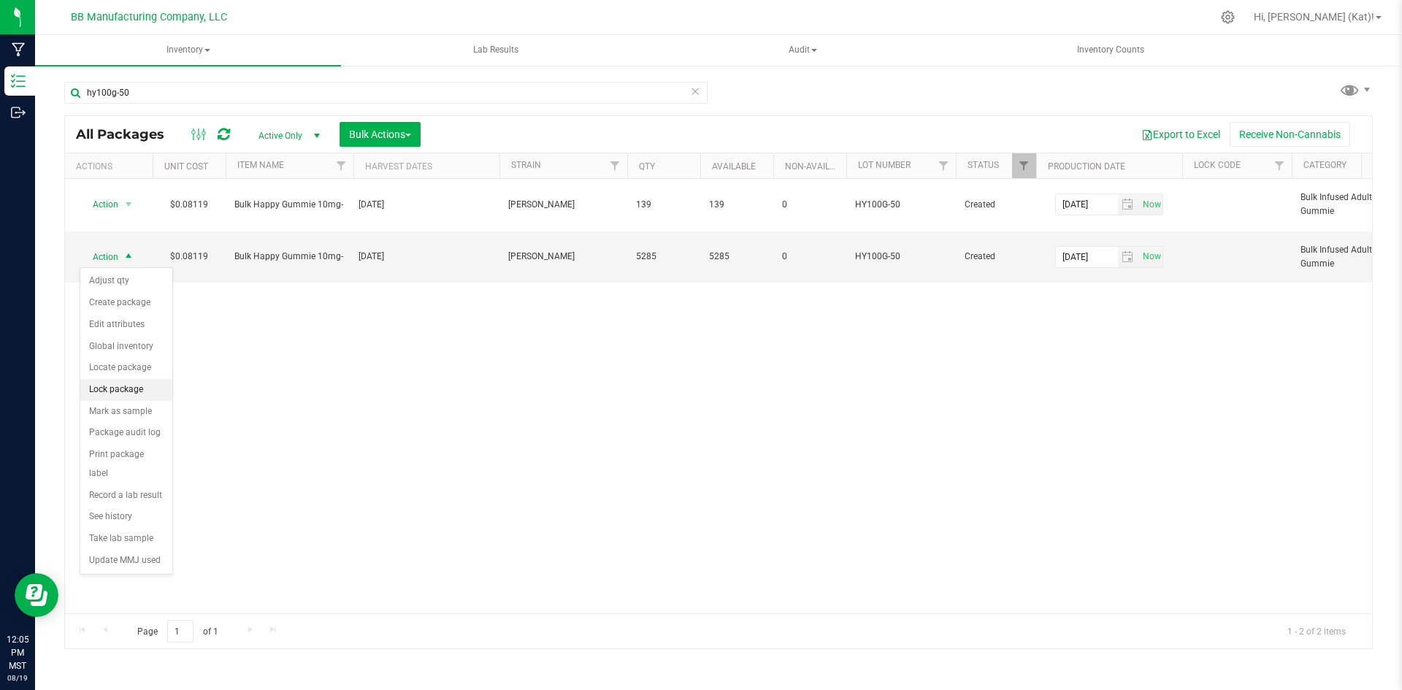
click at [131, 395] on li "Lock package" at bounding box center [126, 390] width 92 height 22
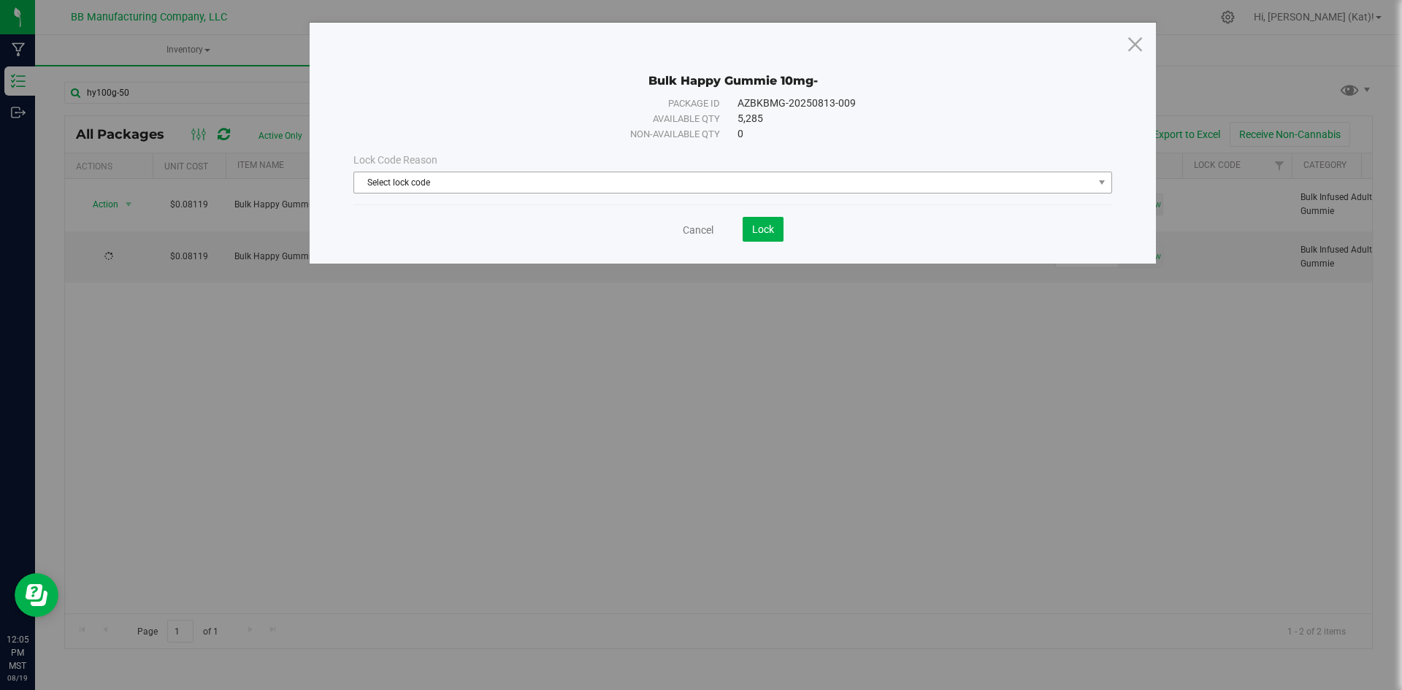
click at [586, 177] on span "Select lock code" at bounding box center [723, 182] width 739 height 20
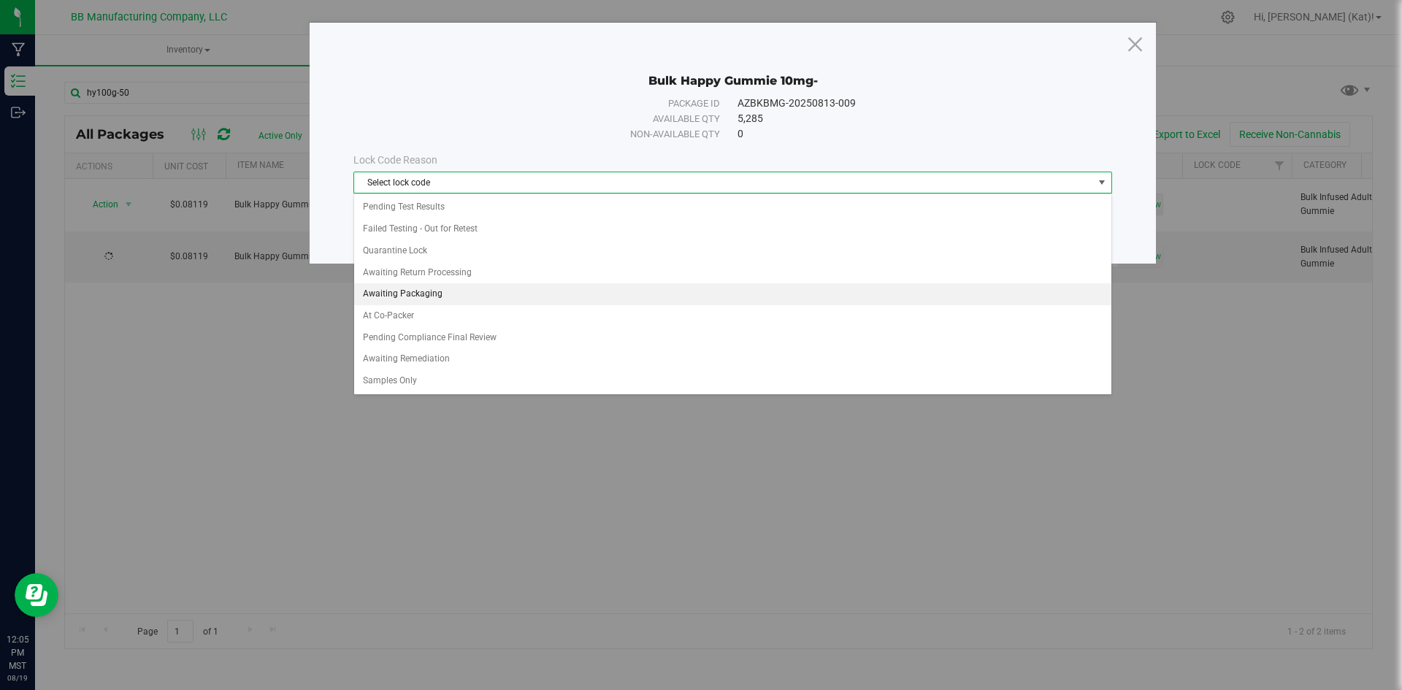
click at [447, 287] on li "Awaiting Packaging" at bounding box center [732, 294] width 757 height 22
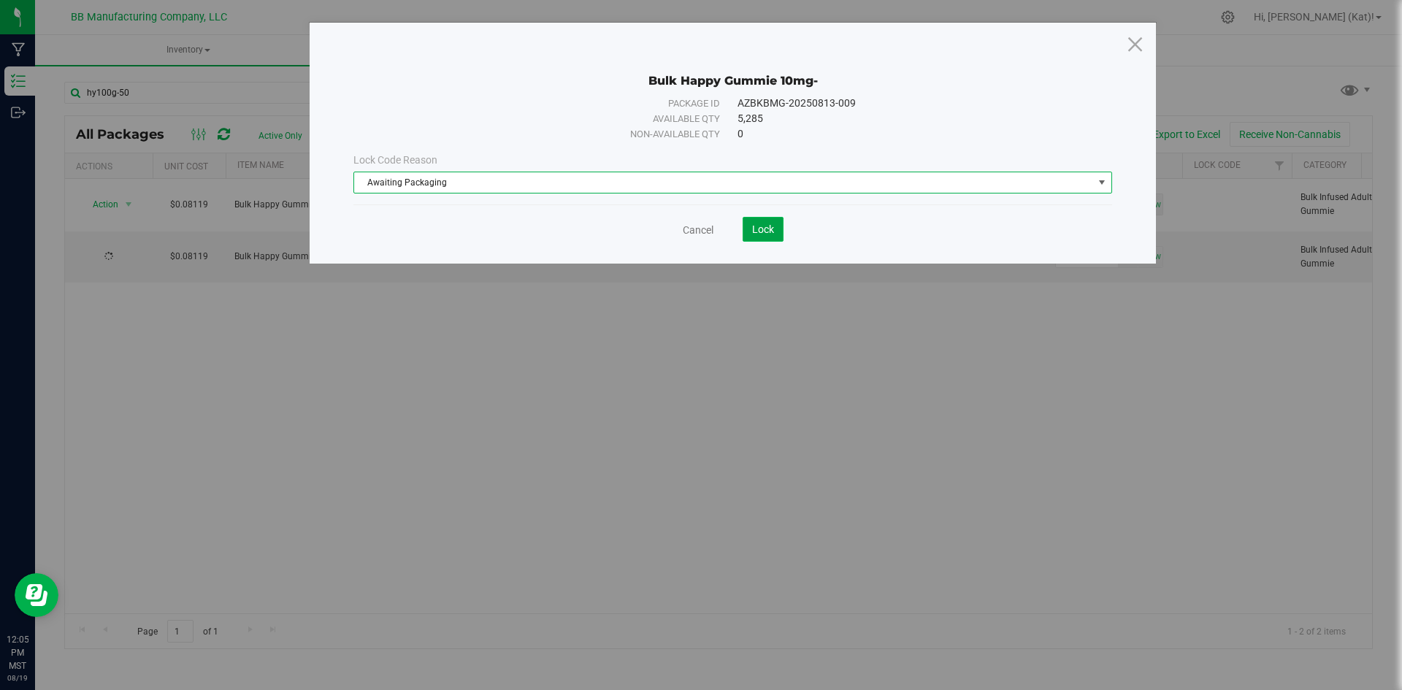
click at [776, 227] on button "Lock" at bounding box center [763, 229] width 41 height 25
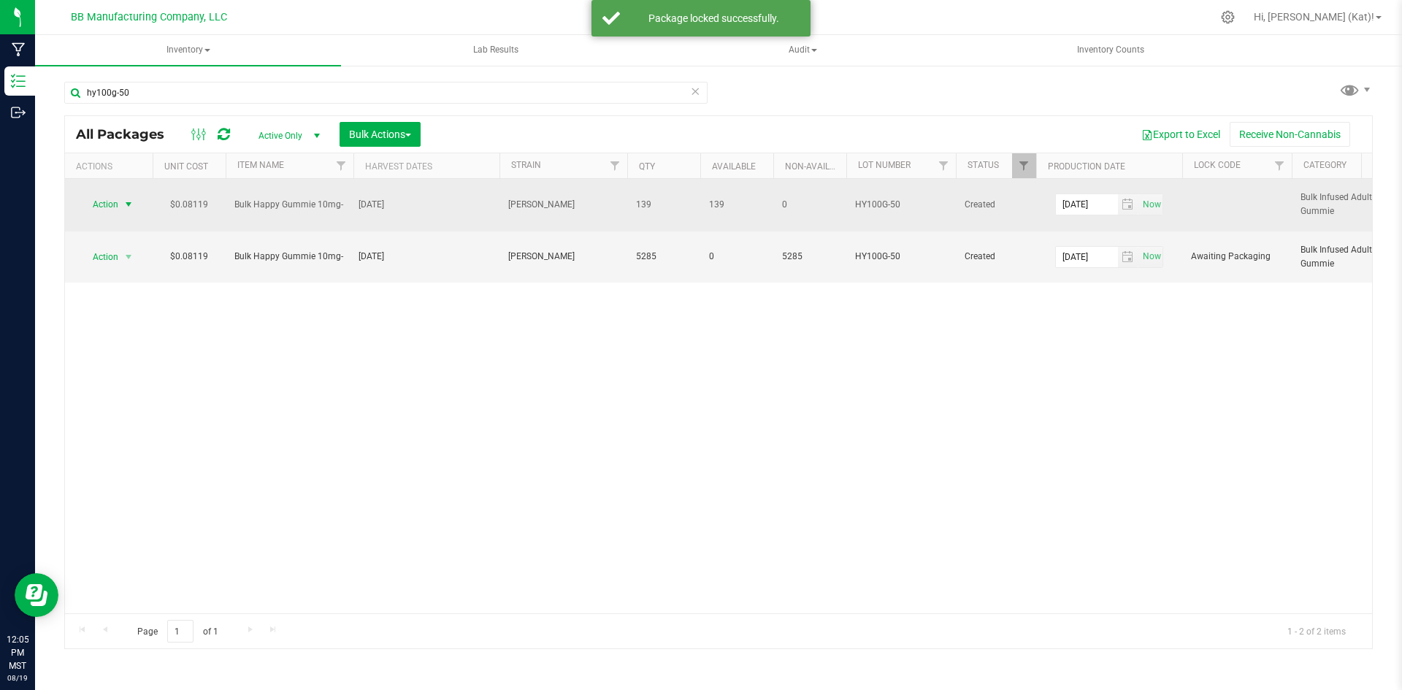
click at [118, 200] on span "Action" at bounding box center [99, 204] width 39 height 20
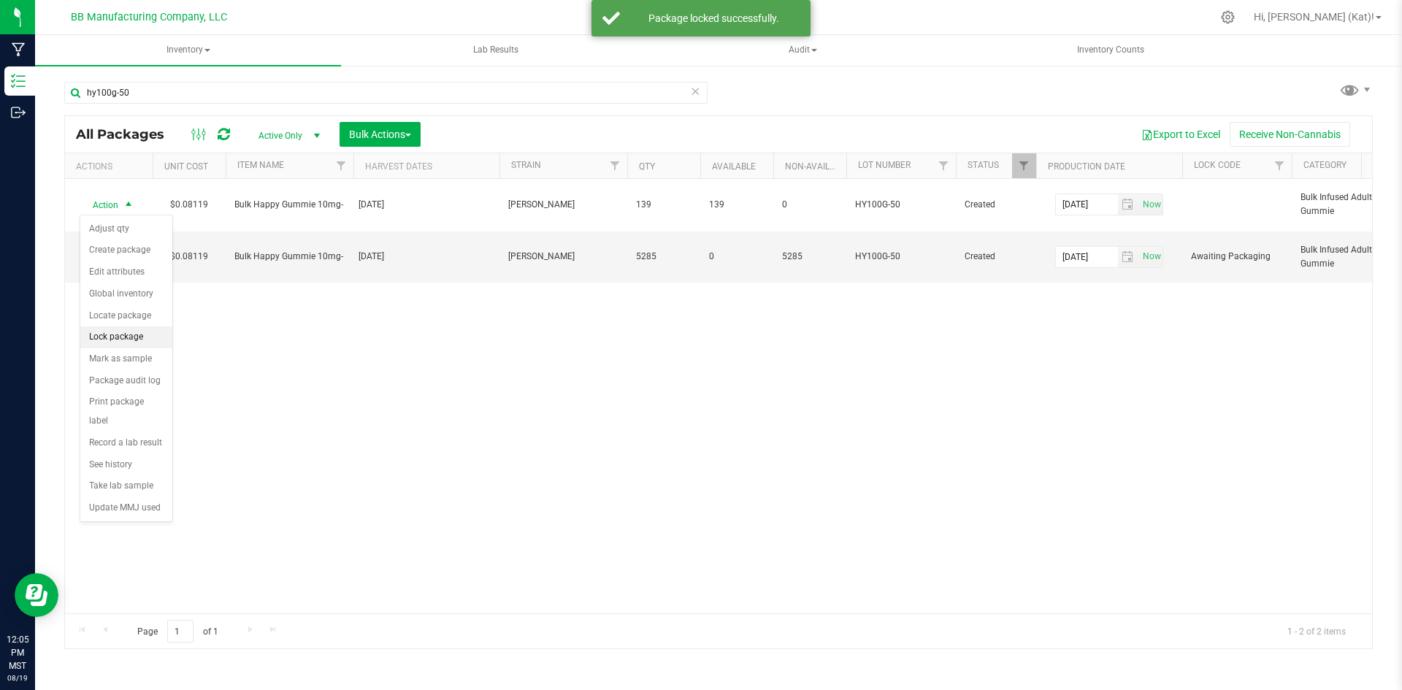
click at [139, 343] on li "Lock package" at bounding box center [126, 337] width 92 height 22
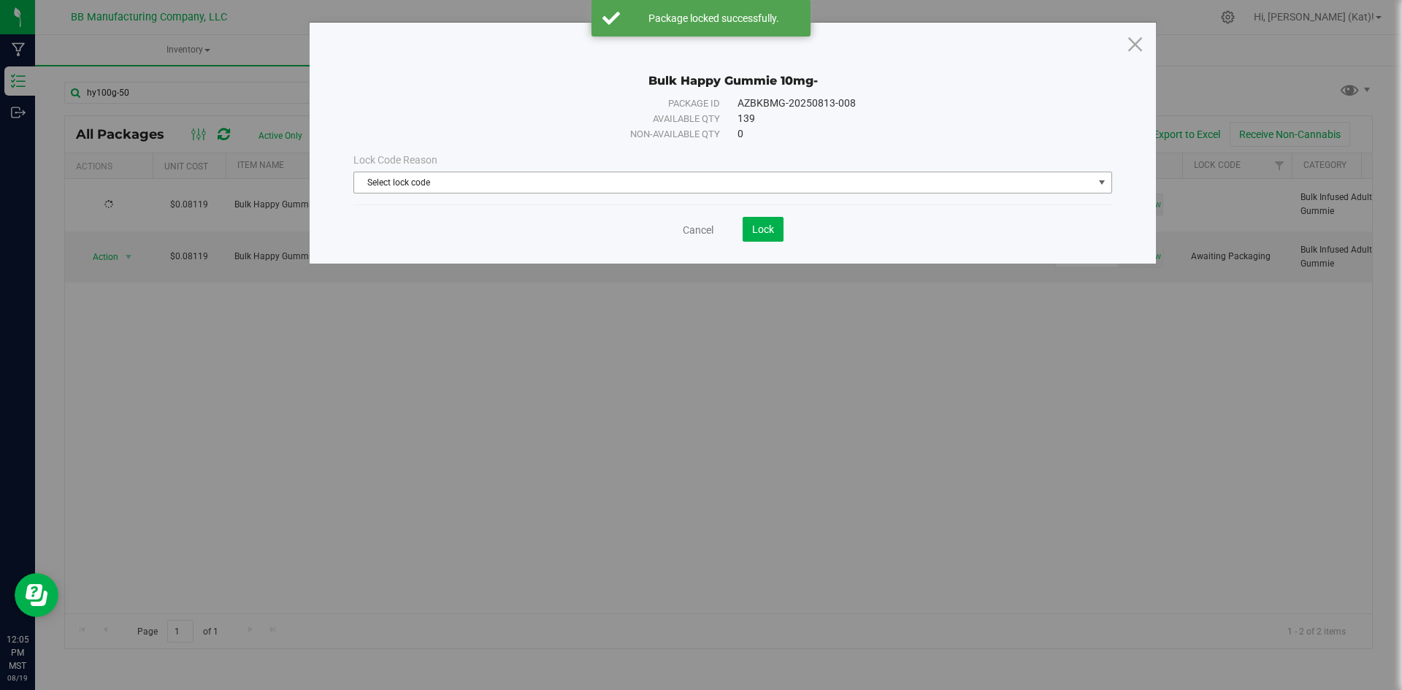
click at [749, 183] on span "Select lock code" at bounding box center [723, 182] width 739 height 20
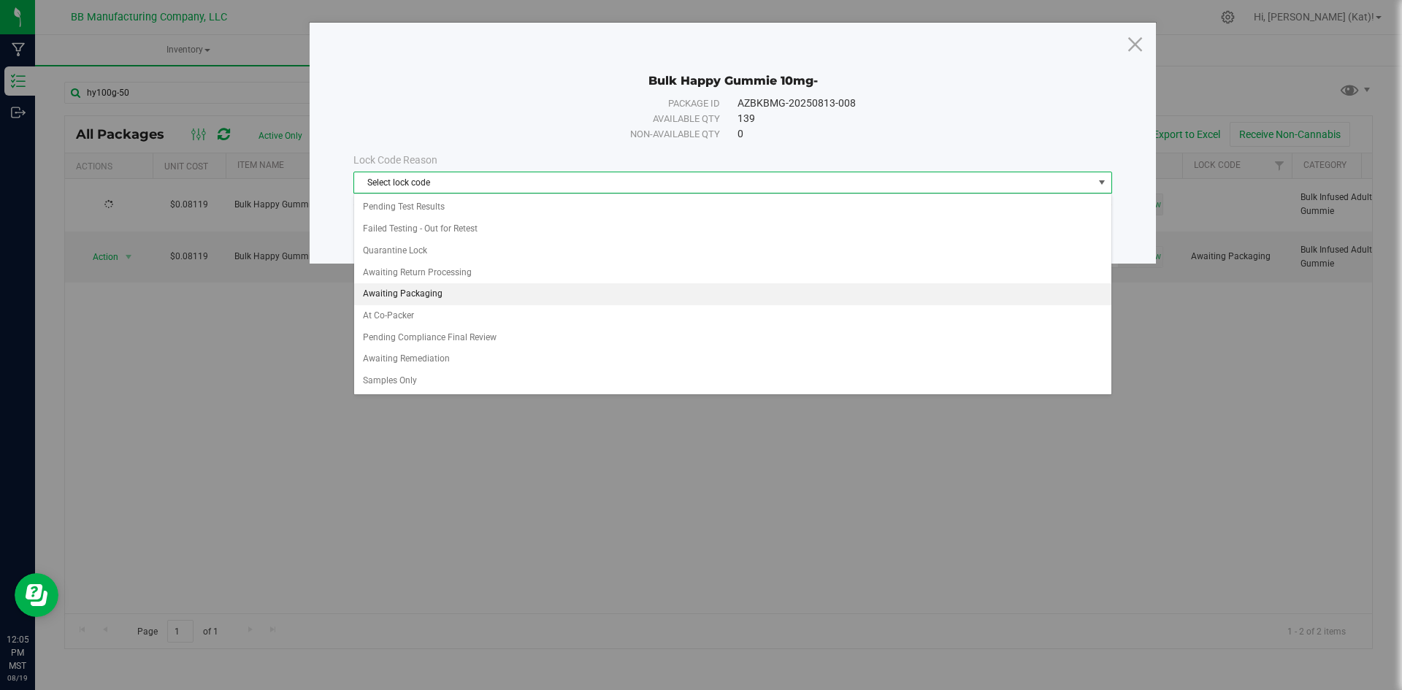
click at [437, 291] on li "Awaiting Packaging" at bounding box center [732, 294] width 757 height 22
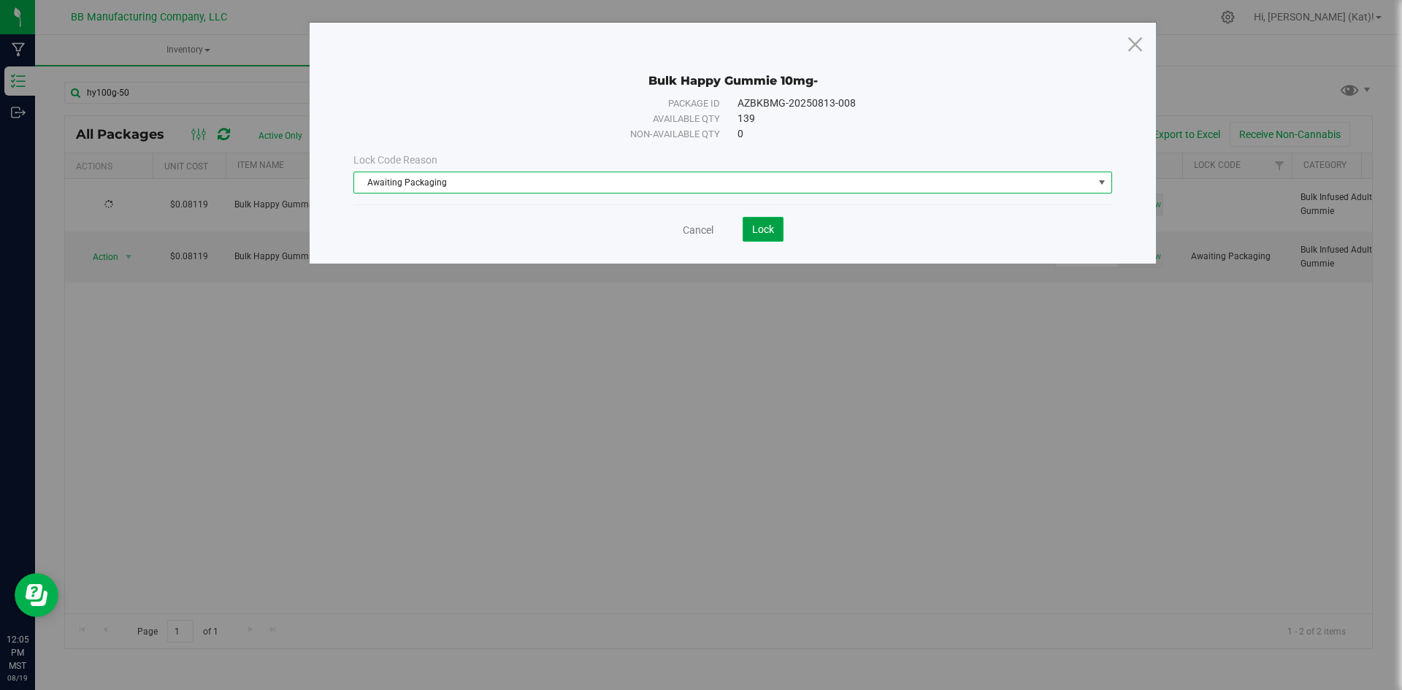
click at [773, 234] on span "Lock" at bounding box center [763, 229] width 22 height 12
